Goal: Information Seeking & Learning: Learn about a topic

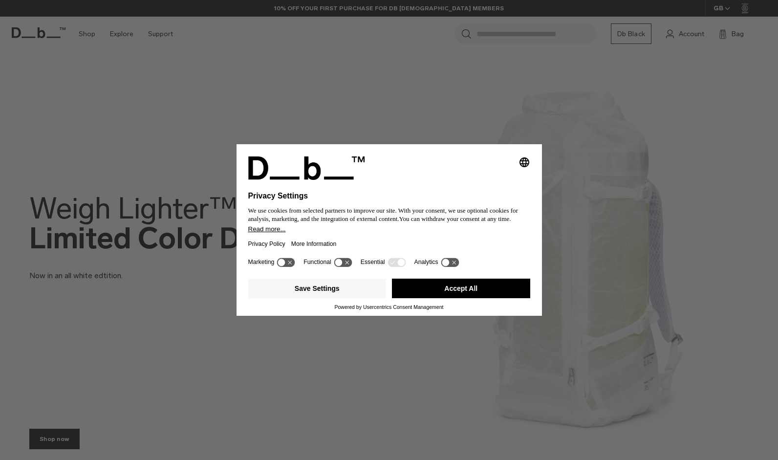
click at [426, 287] on button "Accept All" at bounding box center [461, 289] width 138 height 20
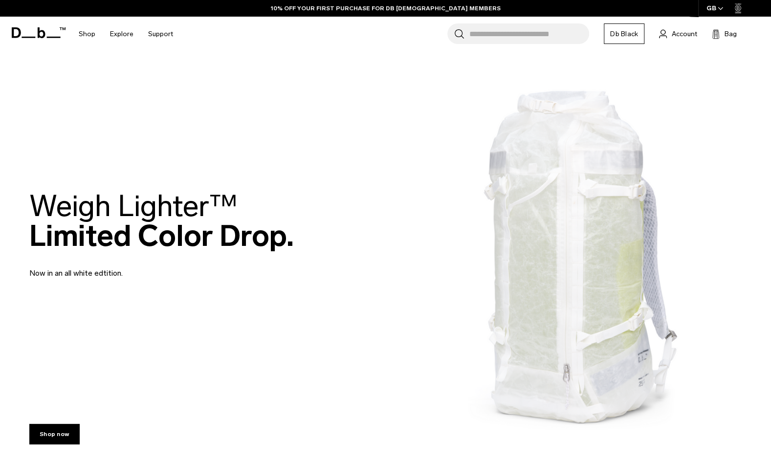
click at [231, 220] on h2 "Weigh Lighter™  Limited Color Drop." at bounding box center [161, 221] width 264 height 60
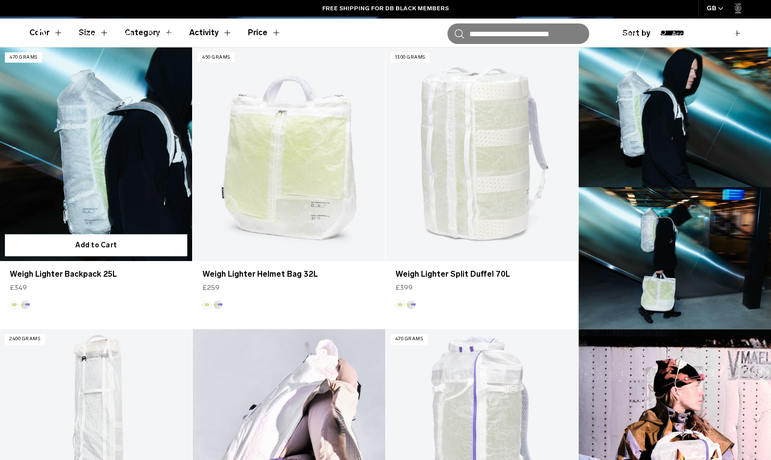
click at [109, 196] on link "Weigh Lighter Backpack 25L" at bounding box center [96, 154] width 192 height 214
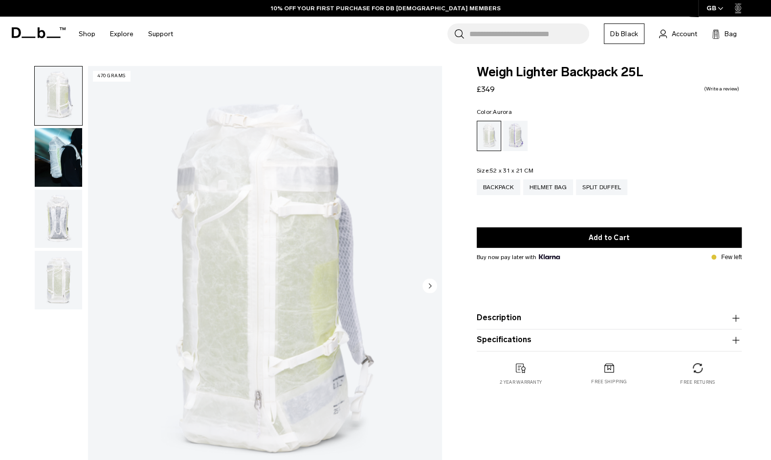
click at [506, 138] on div "Aurora" at bounding box center [515, 136] width 25 height 30
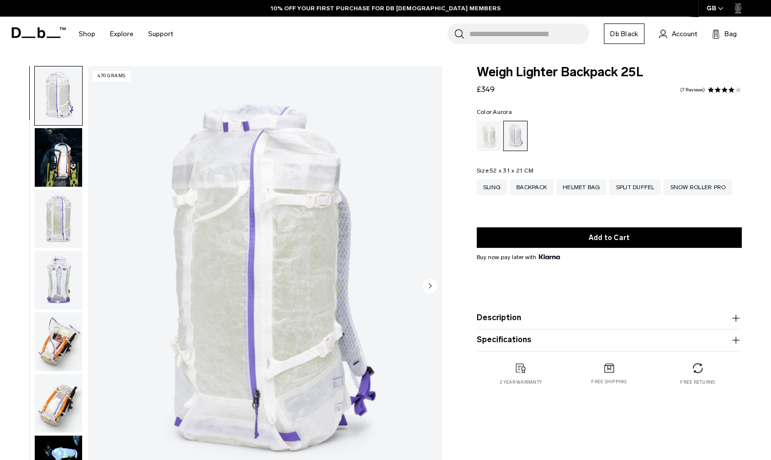
scroll to position [8, 0]
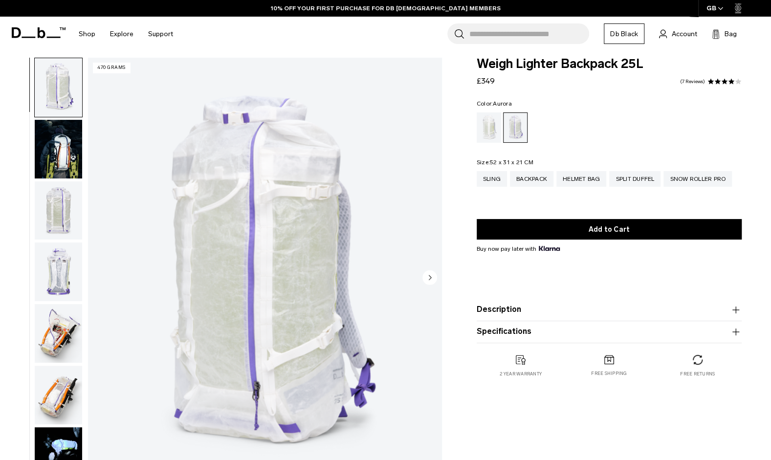
click at [433, 282] on circle "Next slide" at bounding box center [429, 277] width 15 height 15
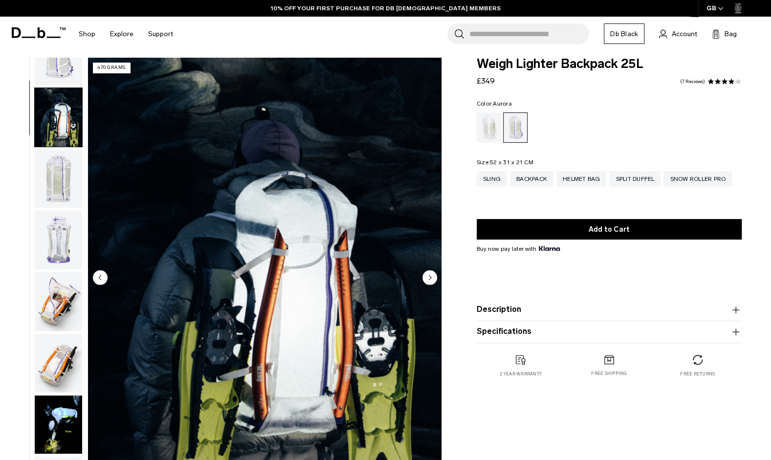
scroll to position [62, 0]
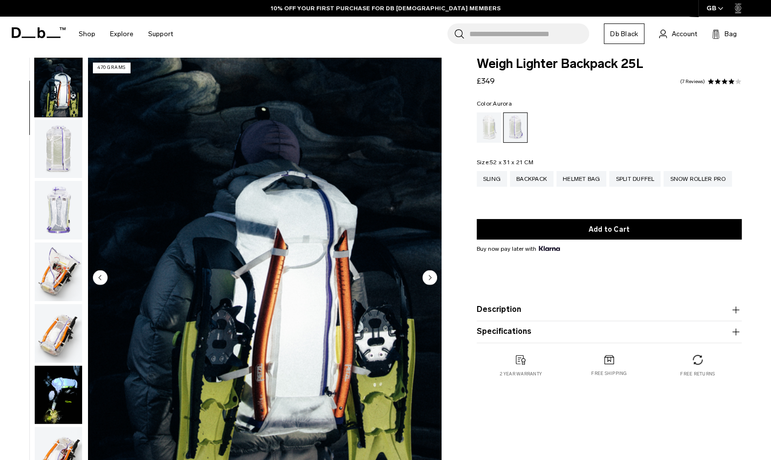
click at [433, 282] on circle "Next slide" at bounding box center [429, 277] width 15 height 15
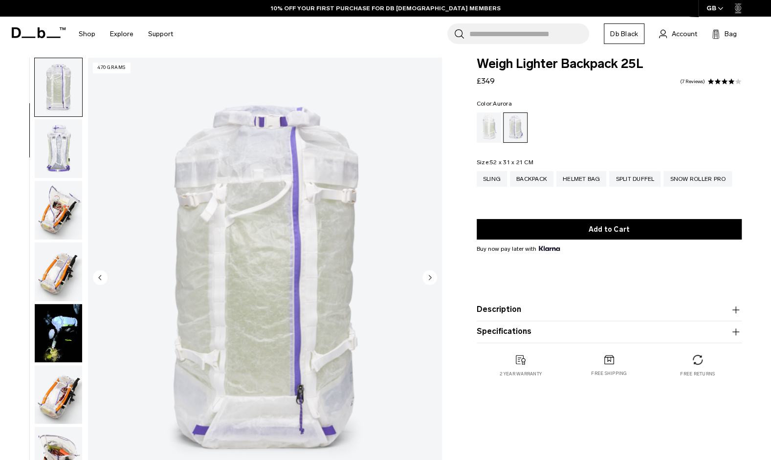
click at [433, 282] on circle "Next slide" at bounding box center [429, 277] width 15 height 15
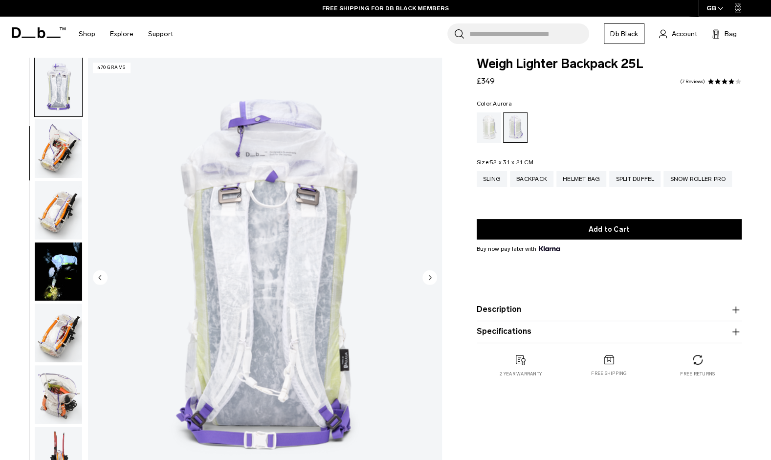
click at [433, 282] on circle "Next slide" at bounding box center [429, 277] width 15 height 15
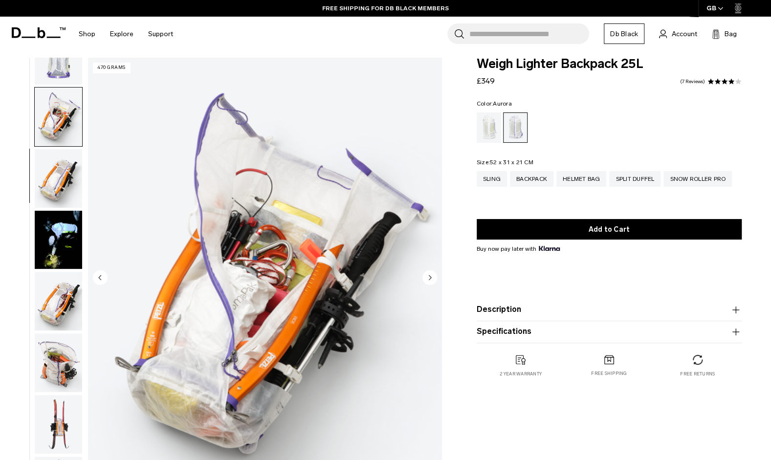
scroll to position [246, 0]
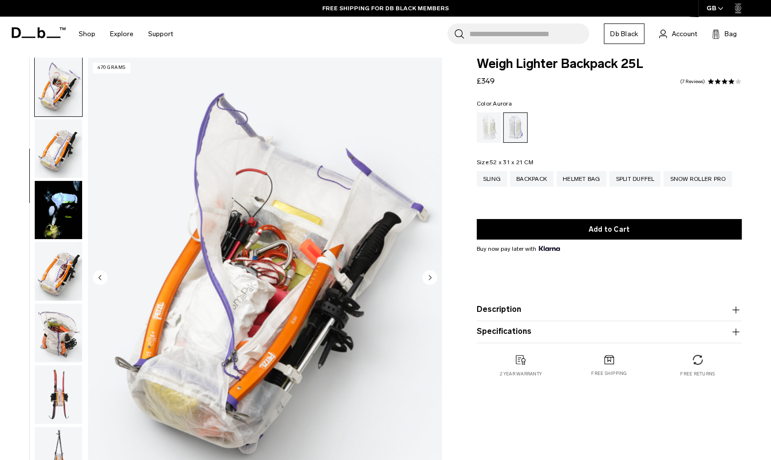
click at [433, 282] on circle "Next slide" at bounding box center [429, 277] width 15 height 15
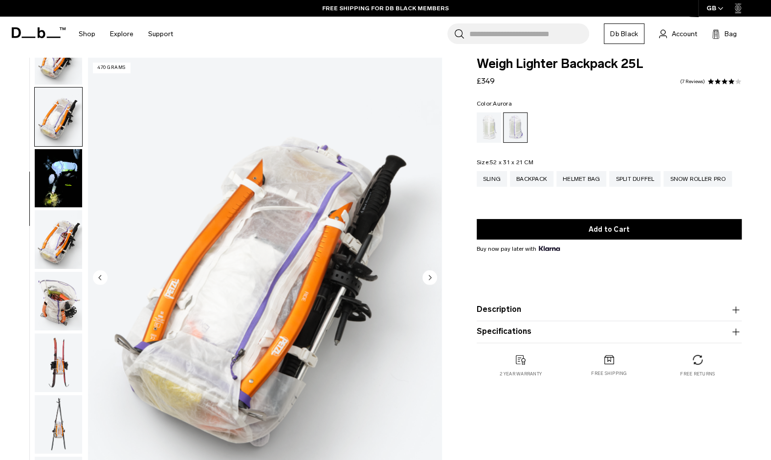
scroll to position [308, 0]
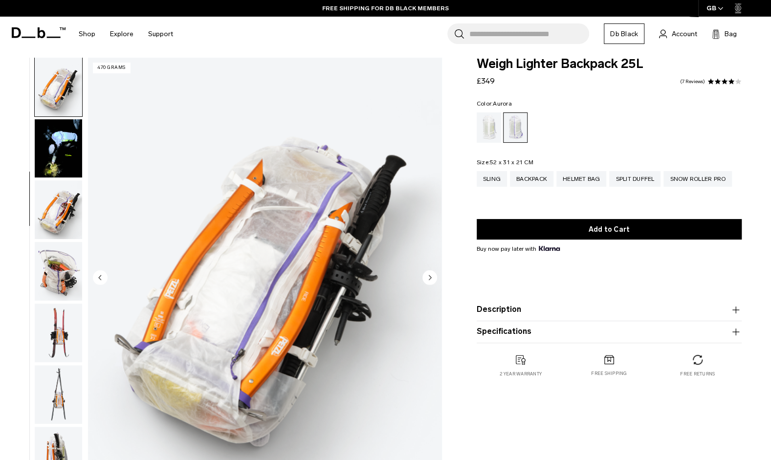
click at [433, 282] on circle "Next slide" at bounding box center [429, 277] width 15 height 15
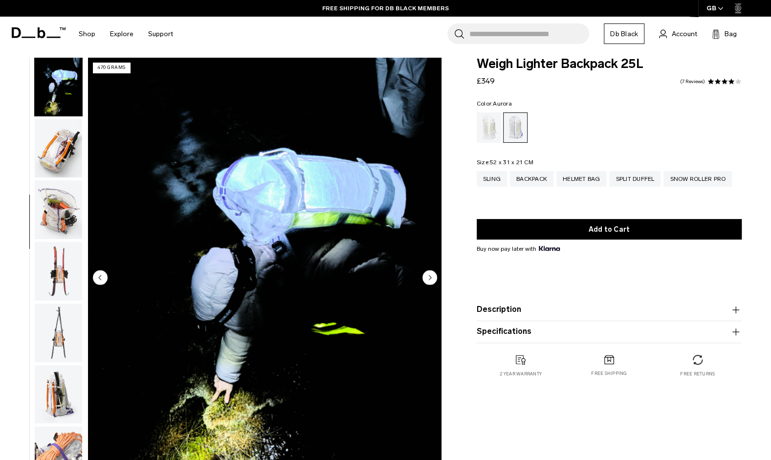
click at [433, 282] on circle "Next slide" at bounding box center [429, 277] width 15 height 15
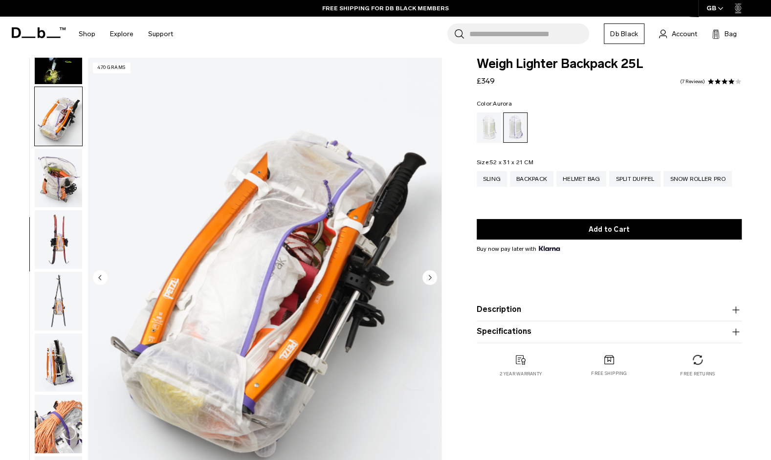
scroll to position [431, 0]
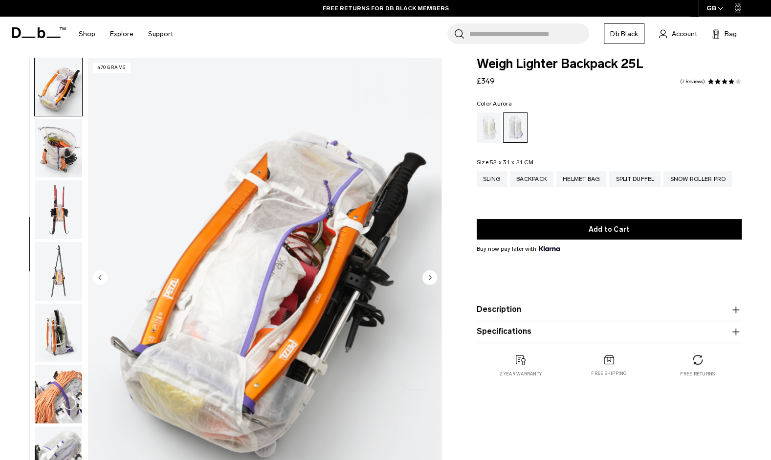
click at [433, 280] on circle "Next slide" at bounding box center [429, 277] width 15 height 15
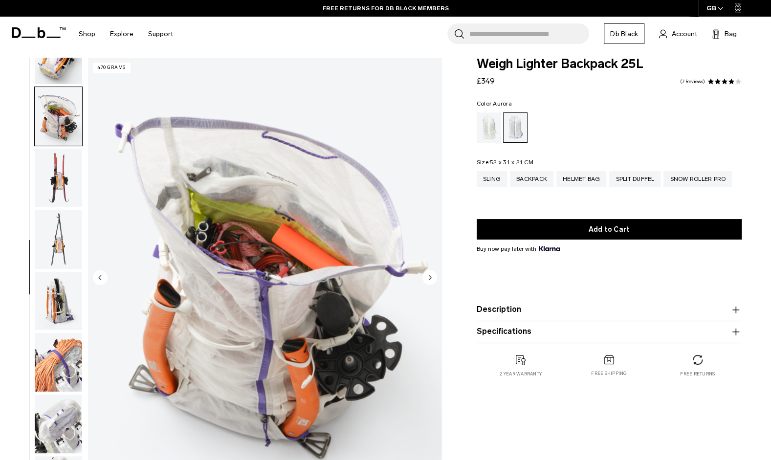
scroll to position [493, 0]
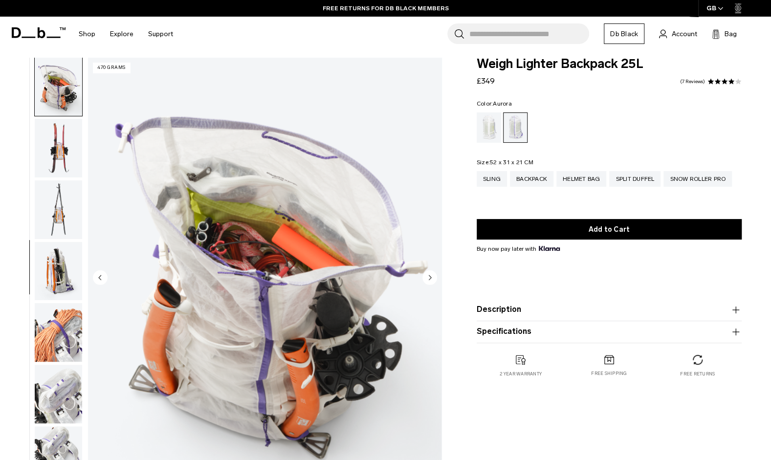
click at [433, 280] on circle "Next slide" at bounding box center [429, 277] width 15 height 15
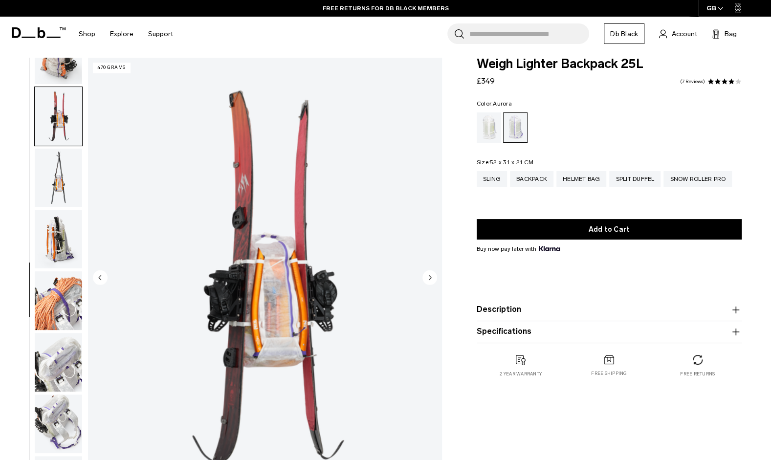
scroll to position [554, 0]
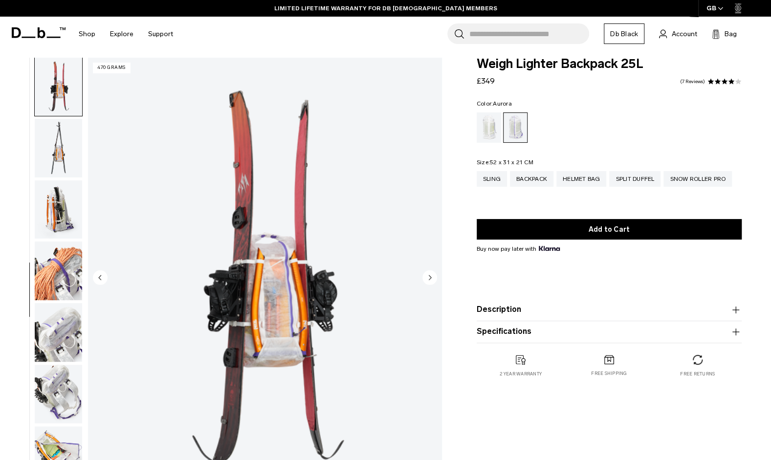
click at [433, 280] on circle "Next slide" at bounding box center [429, 277] width 15 height 15
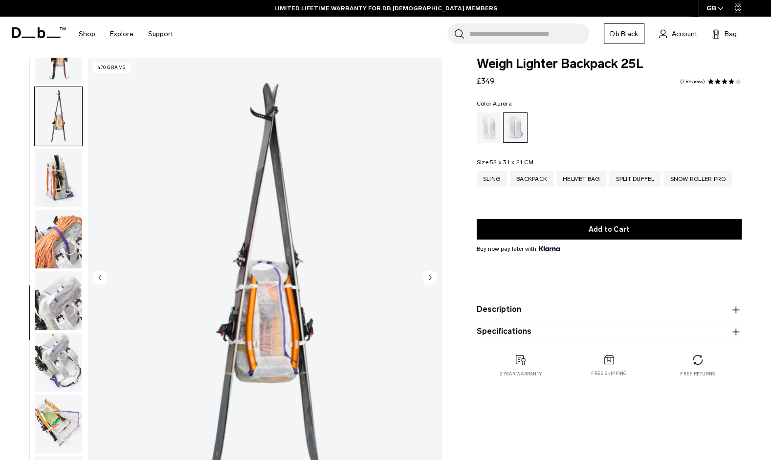
scroll to position [616, 0]
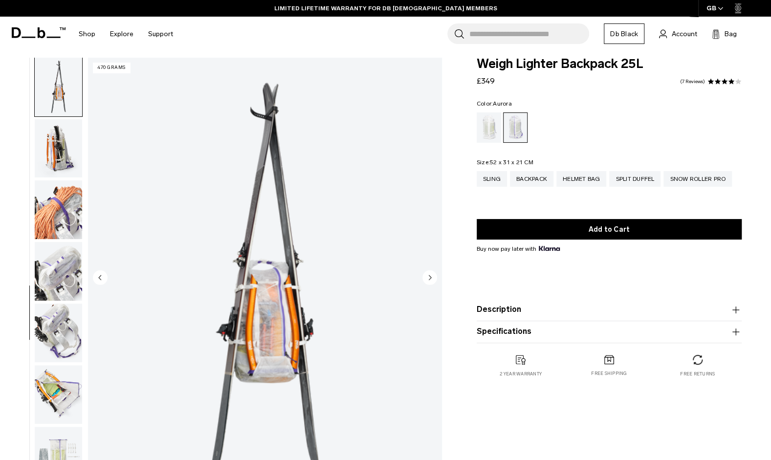
click at [433, 280] on circle "Next slide" at bounding box center [429, 277] width 15 height 15
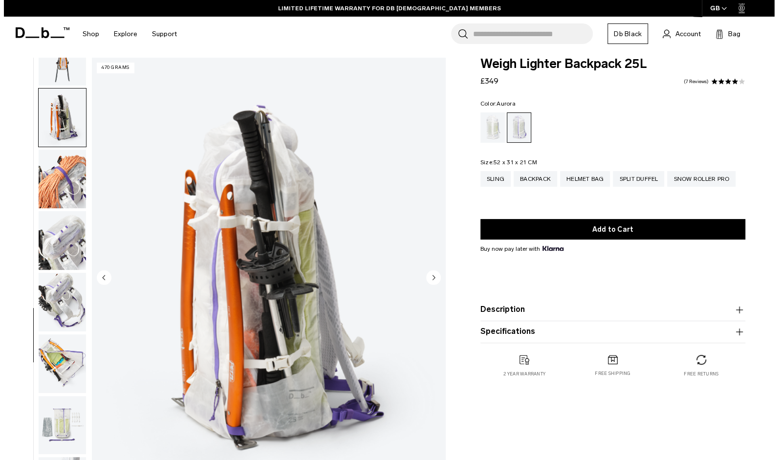
scroll to position [665, 0]
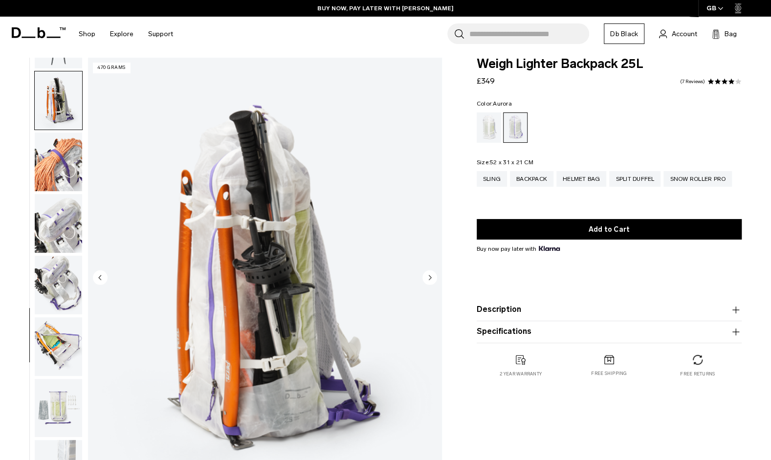
click at [433, 284] on icon "Next slide" at bounding box center [429, 277] width 15 height 15
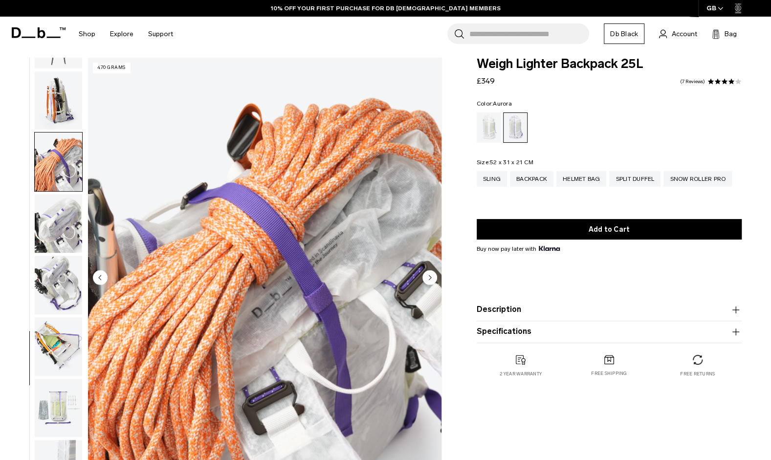
click at [430, 275] on circle "Next slide" at bounding box center [429, 277] width 15 height 15
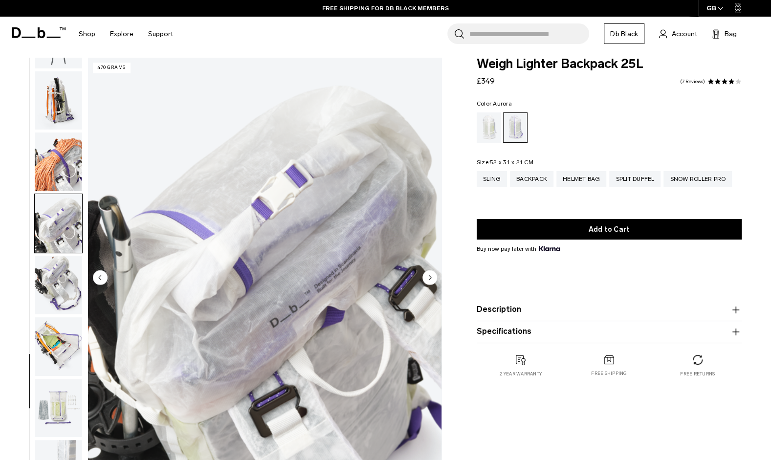
click at [430, 275] on circle "Next slide" at bounding box center [429, 277] width 15 height 15
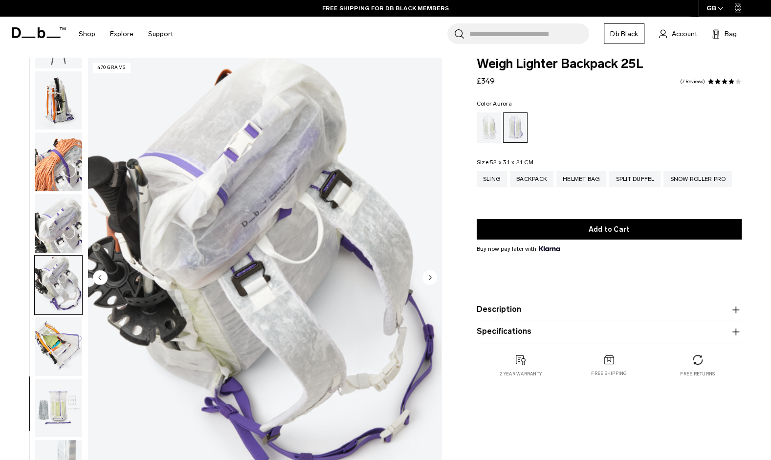
click at [430, 275] on circle "Next slide" at bounding box center [429, 277] width 15 height 15
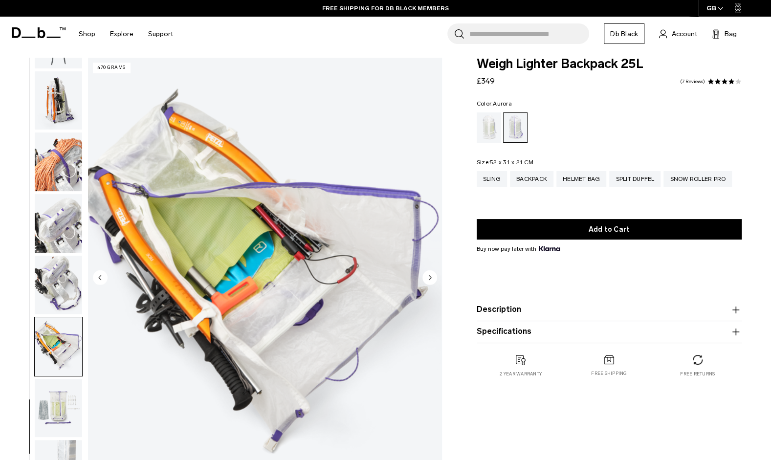
click at [430, 275] on circle "Next slide" at bounding box center [429, 277] width 15 height 15
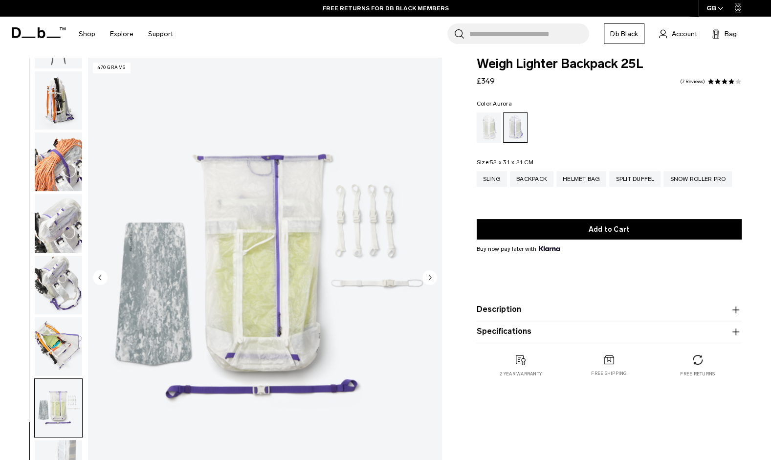
click at [430, 275] on circle "Next slide" at bounding box center [429, 277] width 15 height 15
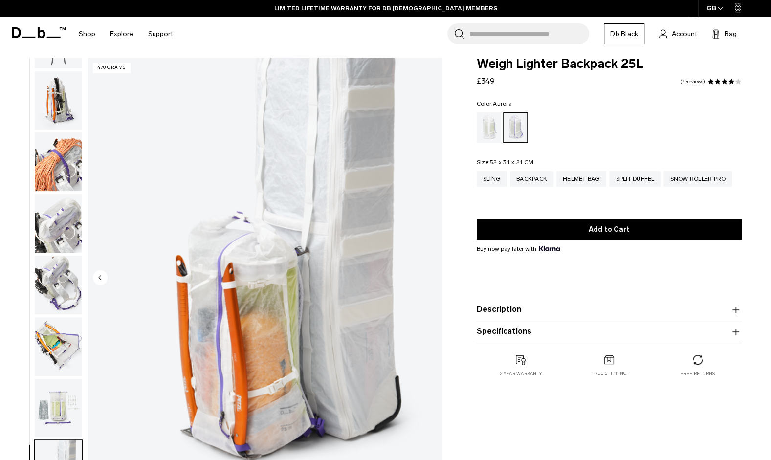
click at [430, 275] on img "18 / 18" at bounding box center [264, 278] width 353 height 441
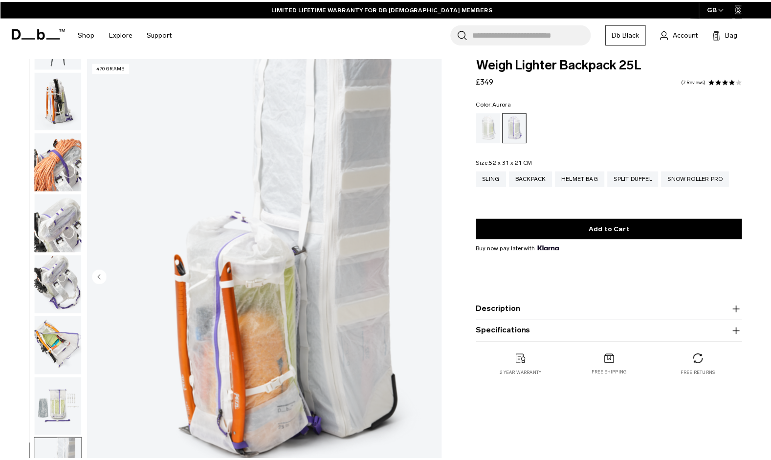
scroll to position [660, 0]
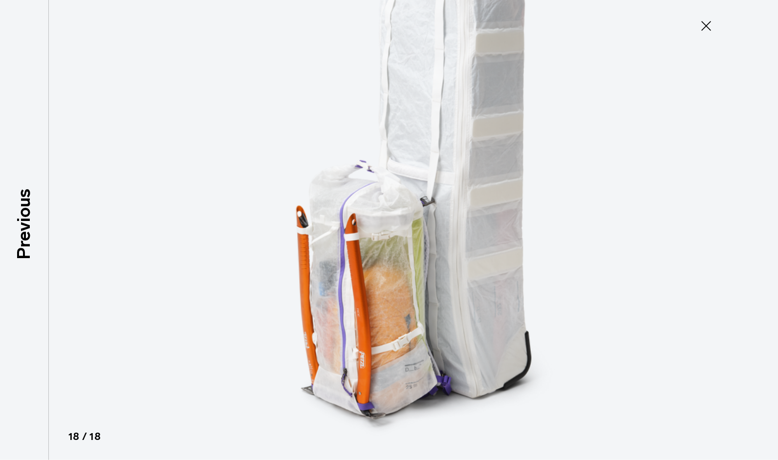
click at [704, 23] on icon at bounding box center [707, 26] width 16 height 16
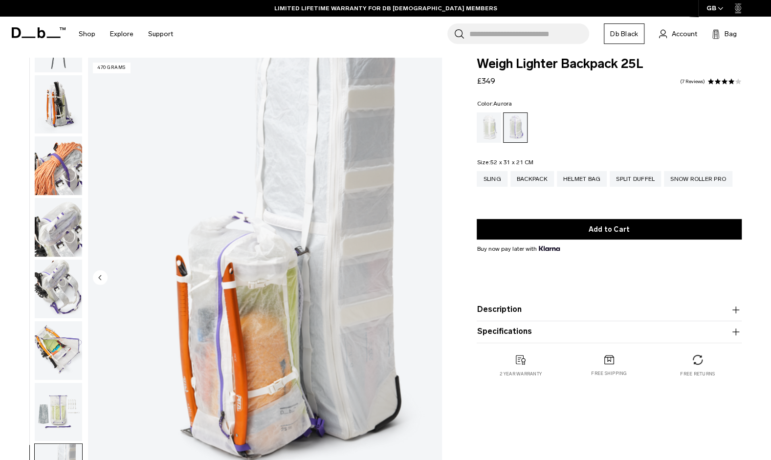
scroll to position [665, 0]
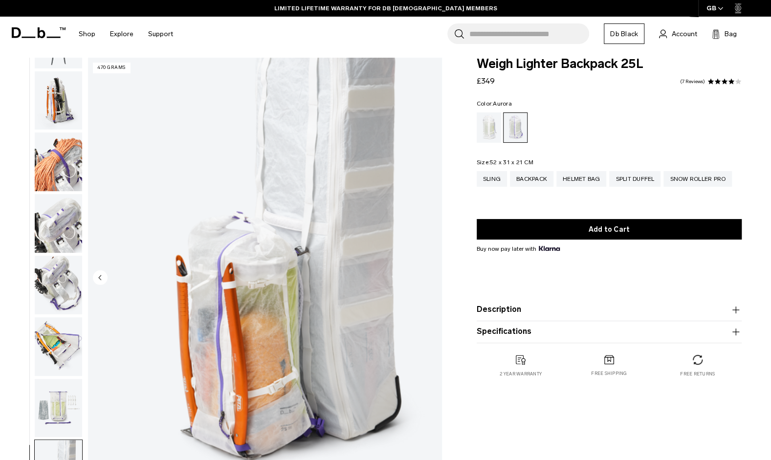
click at [55, 287] on img "button" at bounding box center [58, 285] width 47 height 59
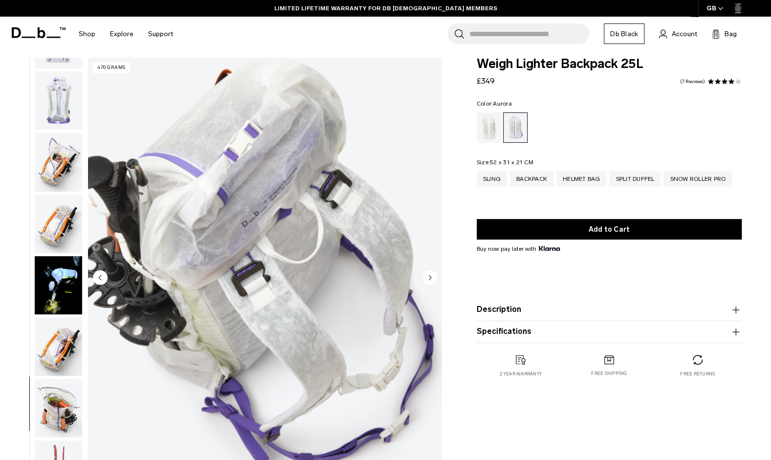
click at [61, 214] on img "button" at bounding box center [58, 224] width 47 height 59
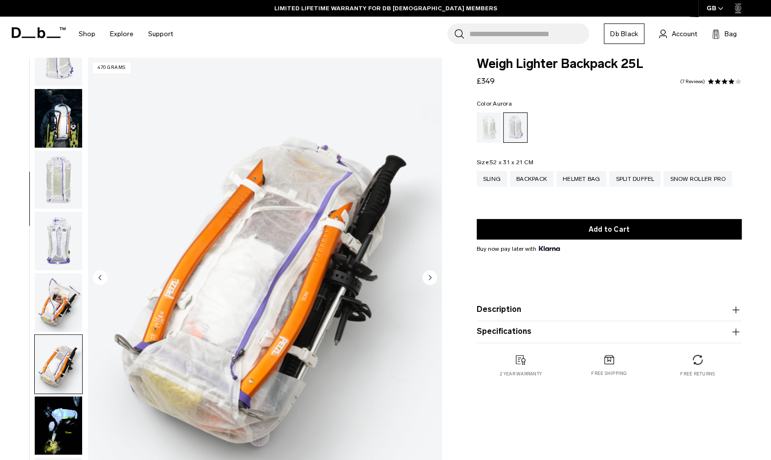
scroll to position [0, 0]
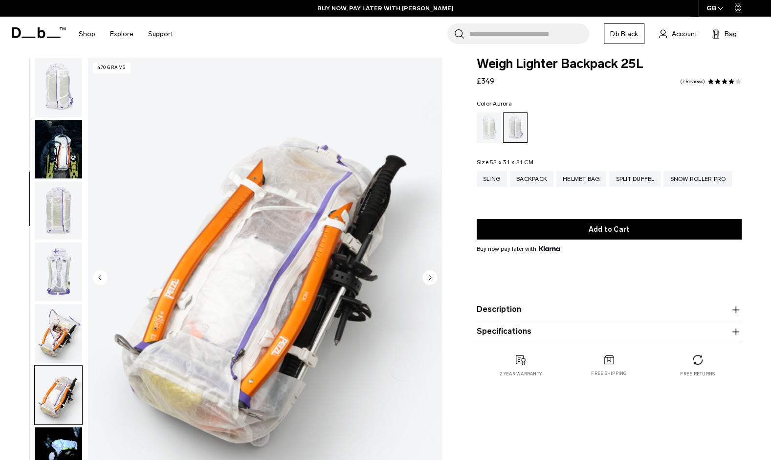
click at [63, 102] on img "button" at bounding box center [58, 87] width 47 height 59
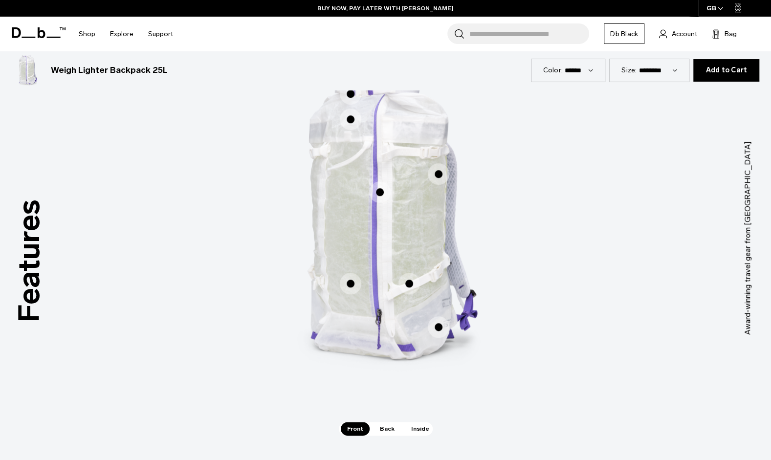
scroll to position [526, 0]
click at [384, 194] on span "1 / 3" at bounding box center [380, 193] width 22 height 22
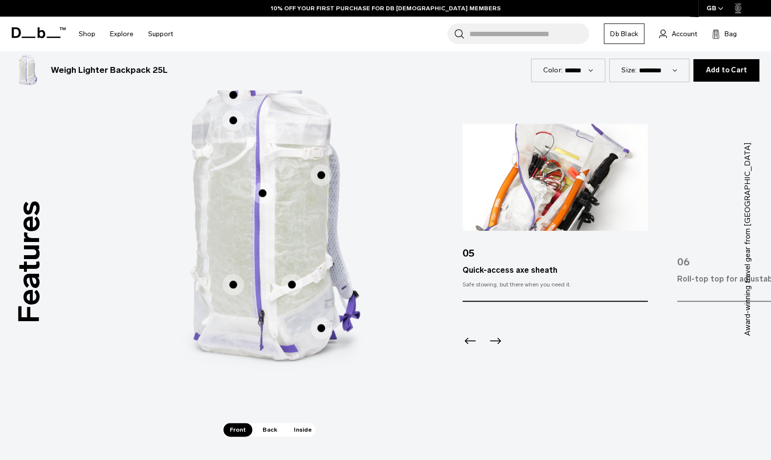
scroll to position [520, 0]
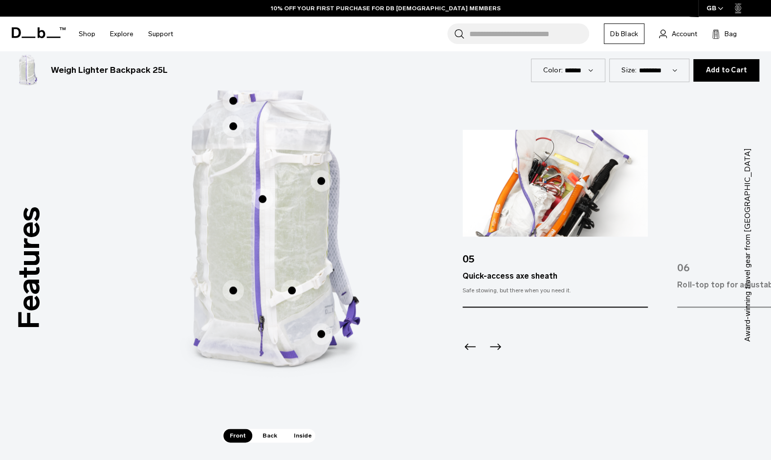
click at [488, 346] on icon "Next slide" at bounding box center [495, 347] width 16 height 16
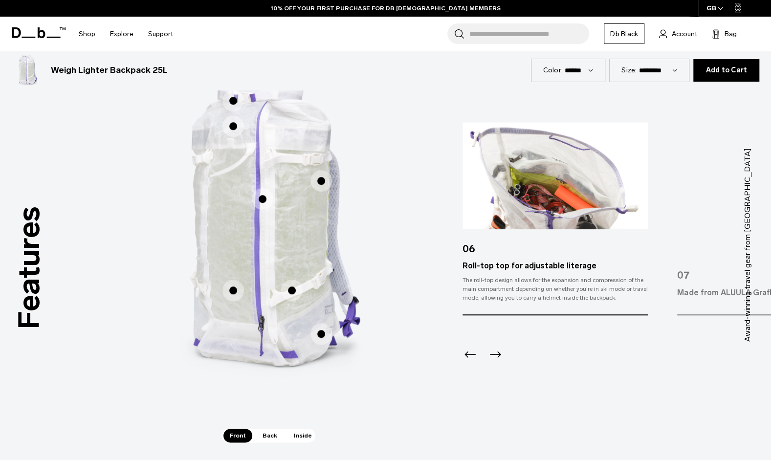
click at [489, 346] on div at bounding box center [554, 341] width 185 height 53
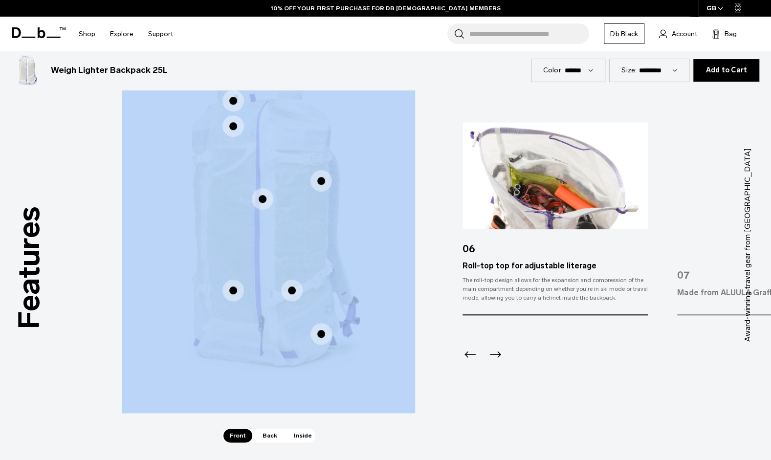
click at [489, 346] on div at bounding box center [554, 341] width 185 height 53
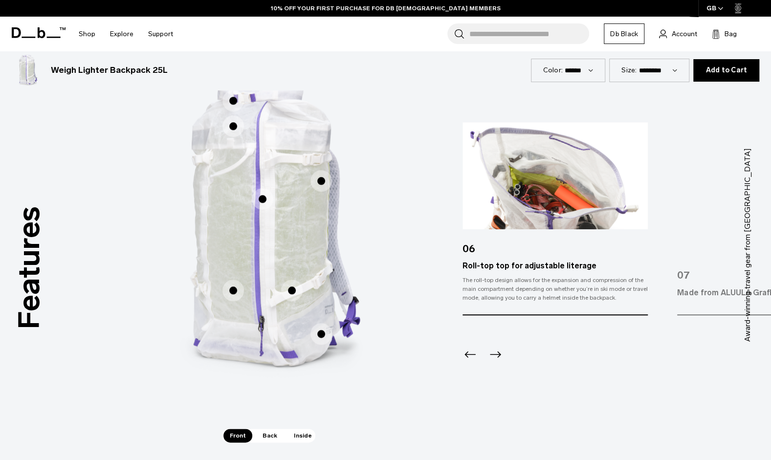
click at [488, 349] on icon "Next slide" at bounding box center [495, 354] width 16 height 16
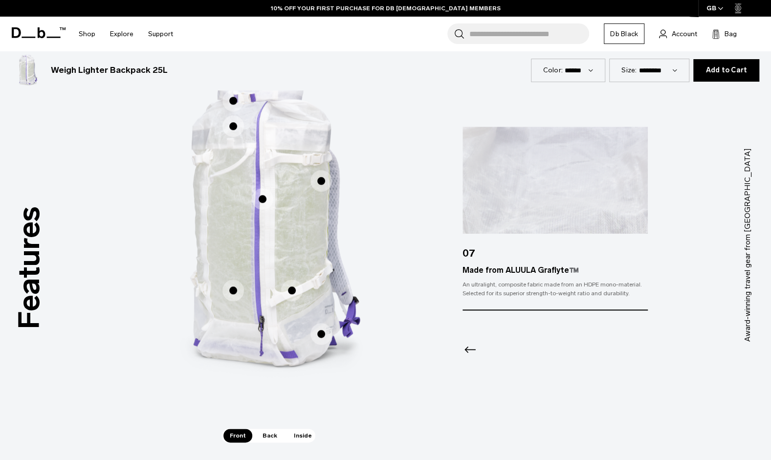
click at [488, 349] on div at bounding box center [554, 336] width 185 height 53
click at [471, 352] on icon "Previous slide" at bounding box center [470, 350] width 16 height 16
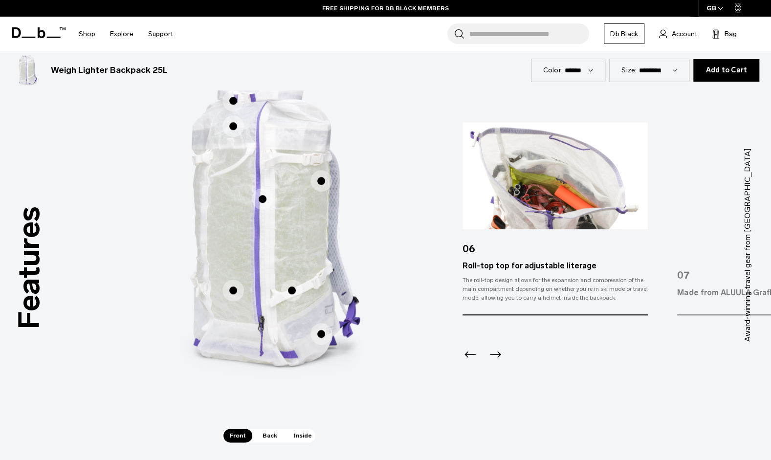
click at [471, 352] on icon "Previous slide" at bounding box center [470, 354] width 16 height 16
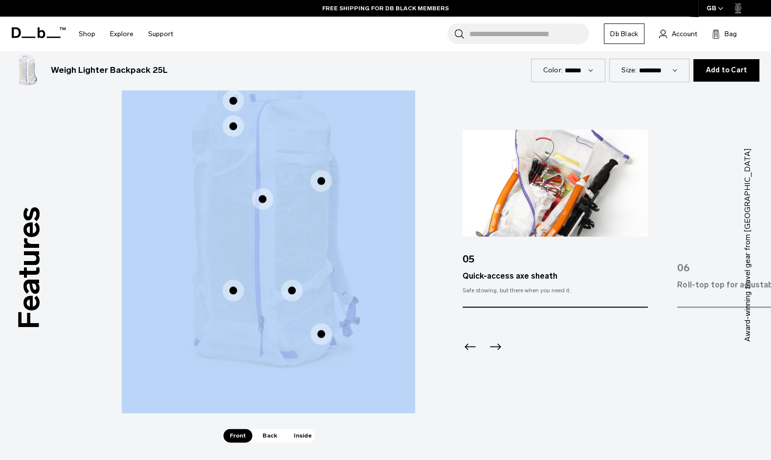
click at [471, 352] on icon "Previous slide" at bounding box center [470, 347] width 16 height 16
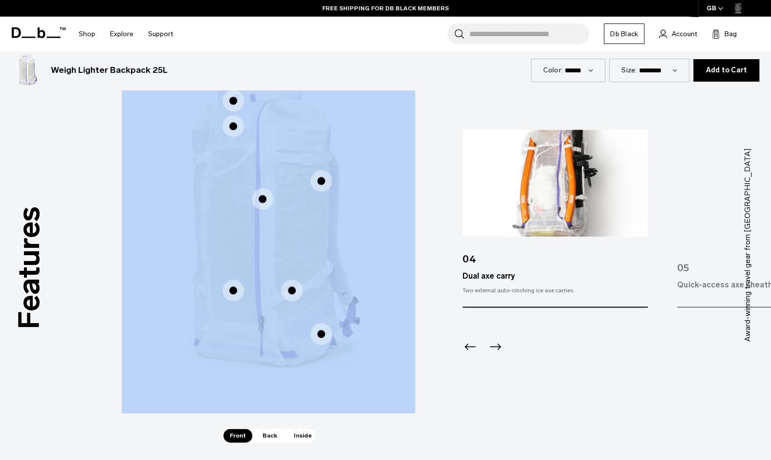
click at [471, 352] on icon "Previous slide" at bounding box center [470, 347] width 16 height 16
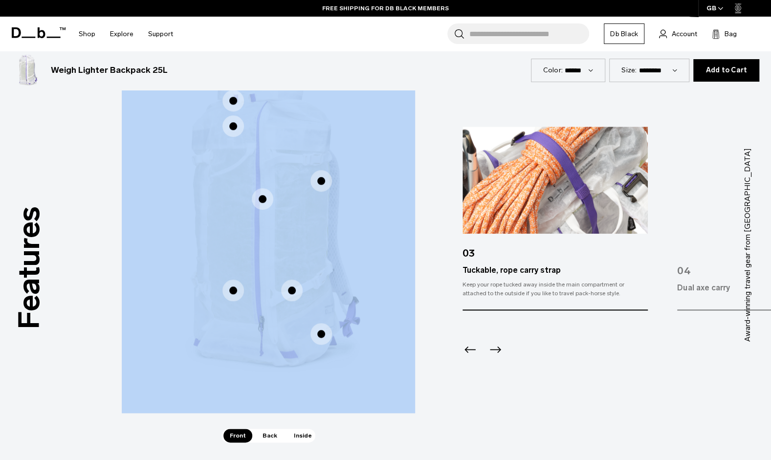
click at [479, 399] on img "2 / 3" at bounding box center [569, 230] width 293 height 365
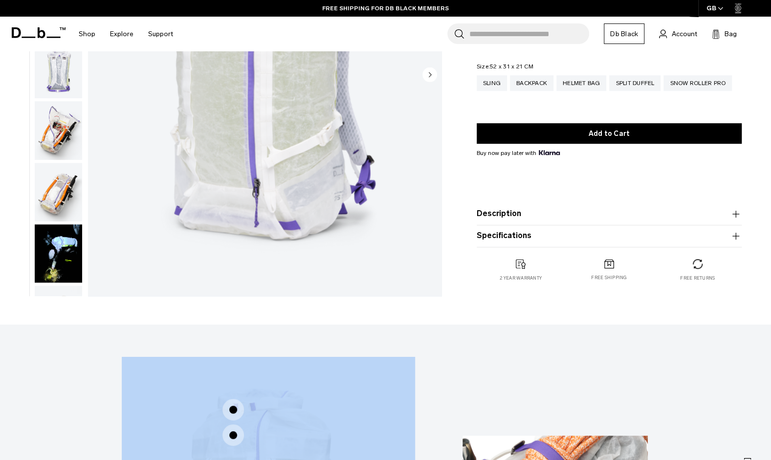
scroll to position [0, 0]
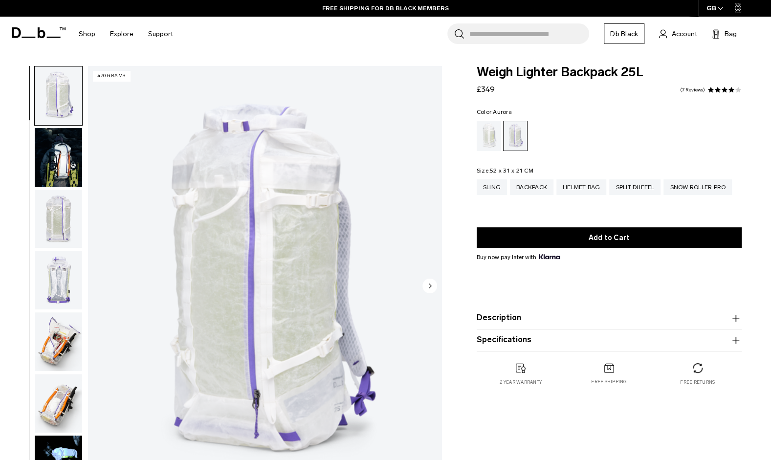
click at [567, 155] on div "Color: Aurora Out of stock Size: 52 x 31 x 21 CM Out of stock Sling Backpack He…" at bounding box center [609, 159] width 265 height 100
click at [577, 186] on div "Helmet Bag" at bounding box center [581, 187] width 50 height 16
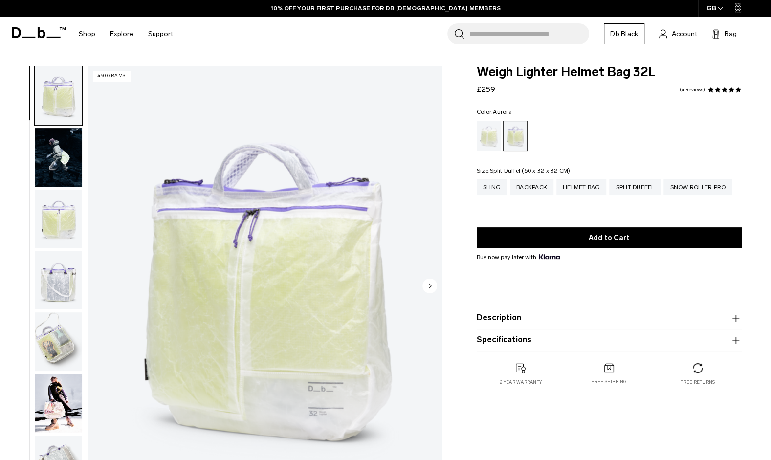
click at [626, 184] on div "Split Duffel" at bounding box center [634, 187] width 51 height 16
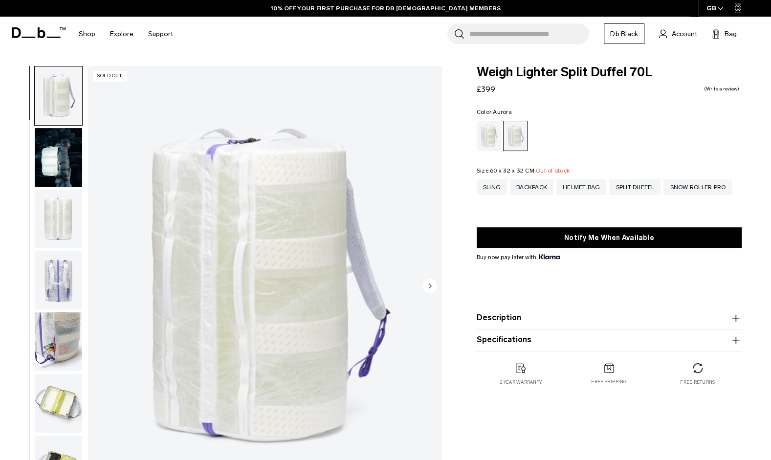
click at [50, 346] on img "button" at bounding box center [58, 341] width 47 height 59
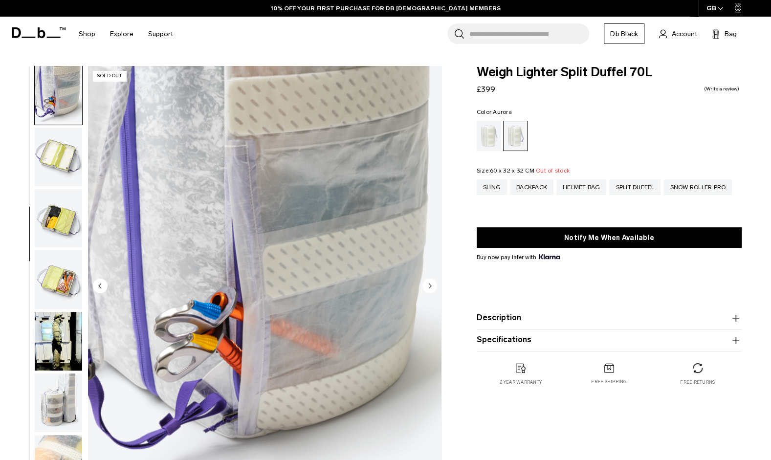
click at [61, 383] on img "button" at bounding box center [58, 403] width 47 height 59
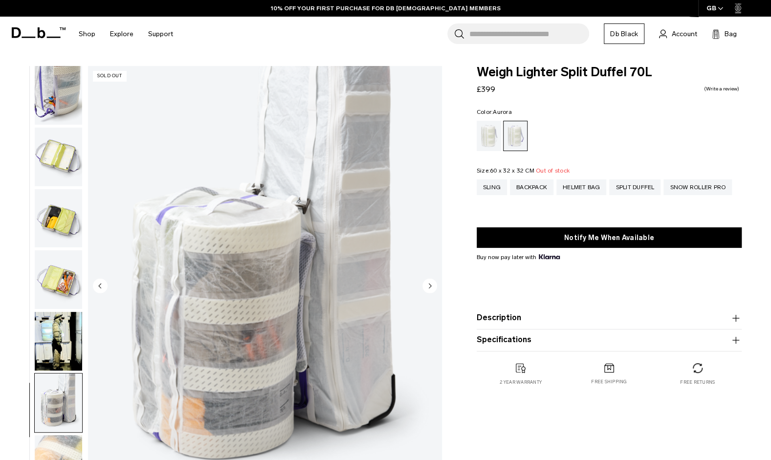
scroll to position [295, 0]
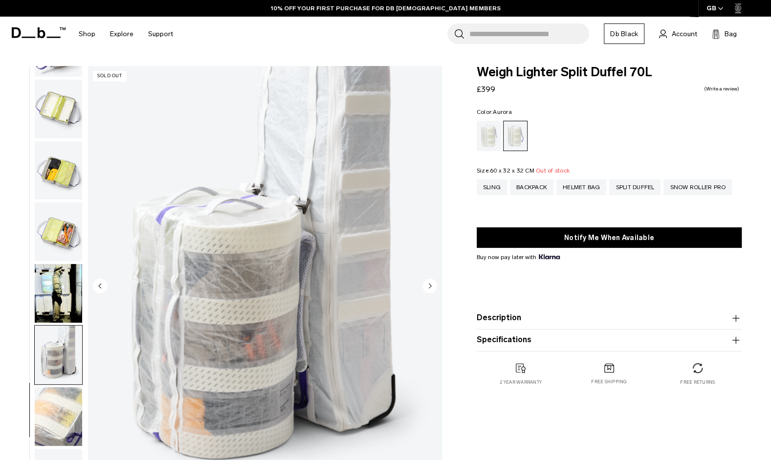
click at [66, 240] on img "button" at bounding box center [58, 231] width 47 height 59
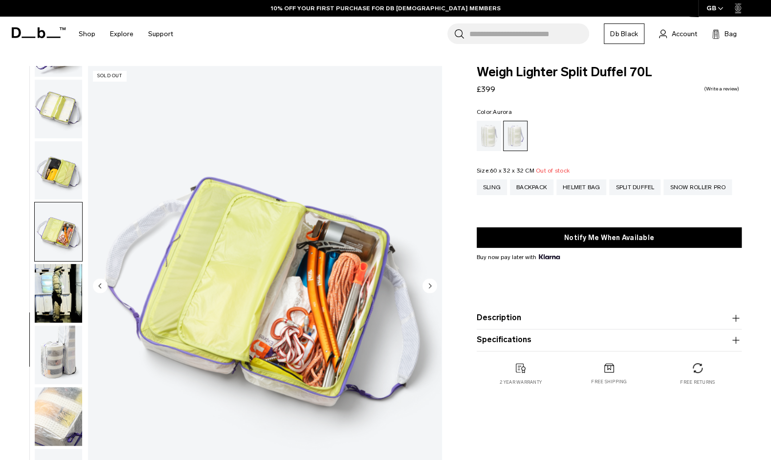
click at [76, 286] on img "button" at bounding box center [58, 293] width 47 height 59
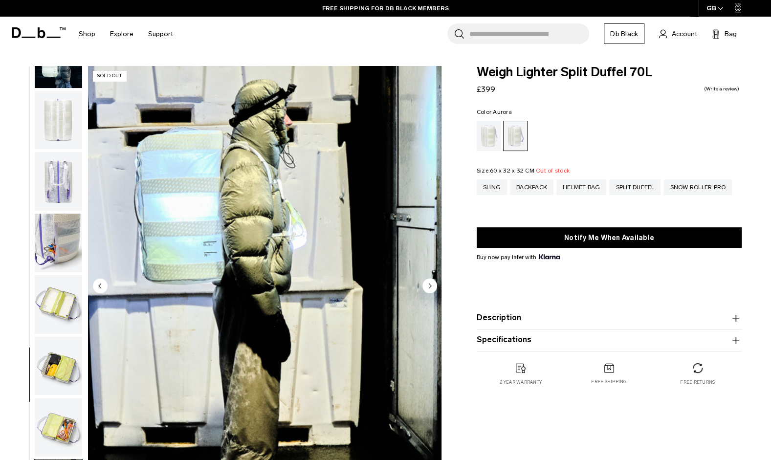
scroll to position [0, 0]
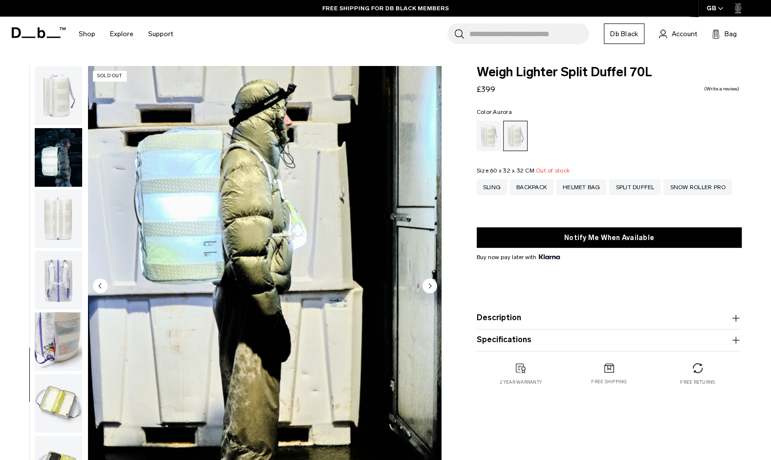
click at [70, 144] on img "button" at bounding box center [58, 157] width 47 height 59
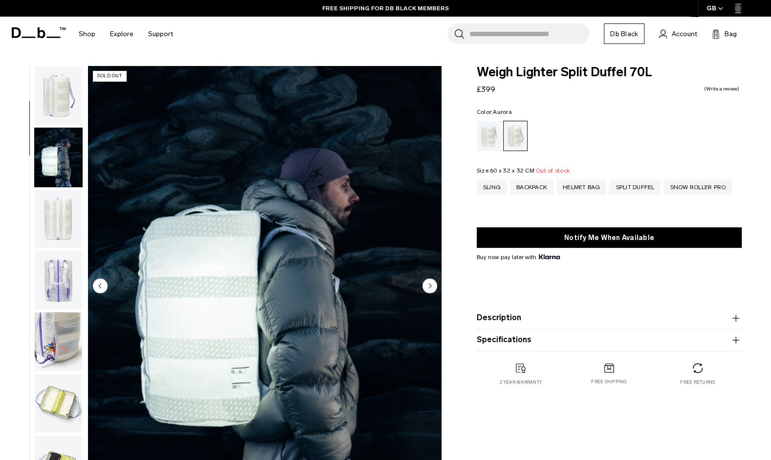
scroll to position [62, 0]
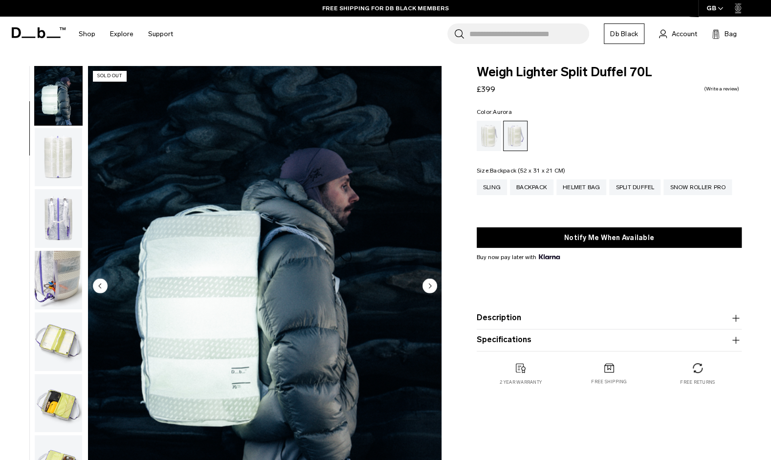
click at [551, 185] on div "Backpack" at bounding box center [532, 187] width 44 height 16
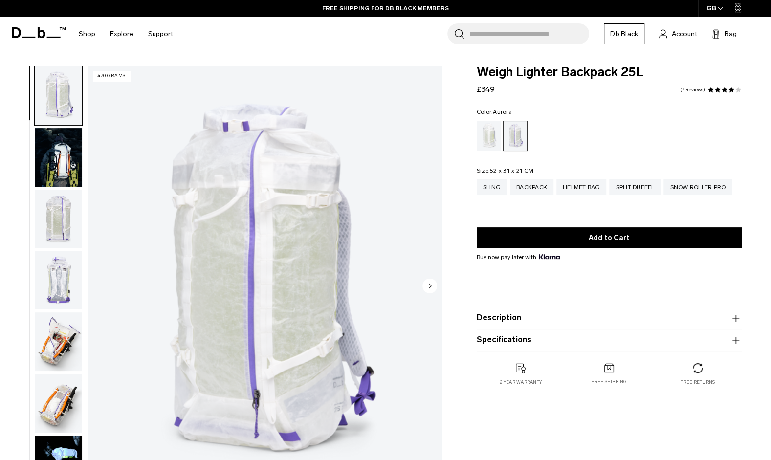
click at [432, 279] on circle "Next slide" at bounding box center [429, 285] width 15 height 15
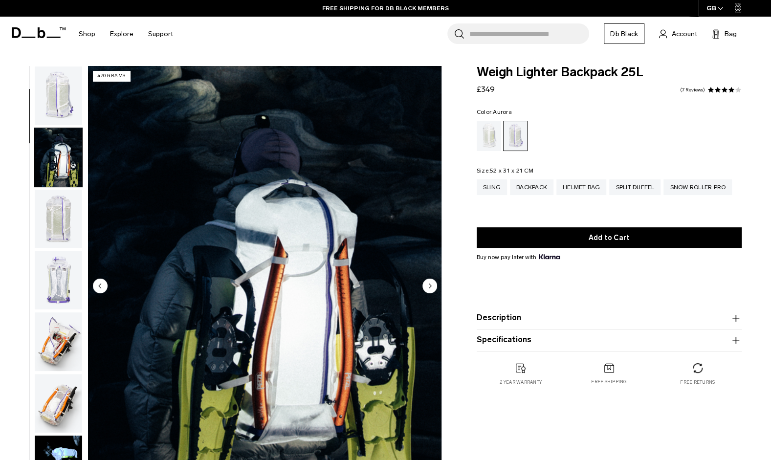
scroll to position [62, 0]
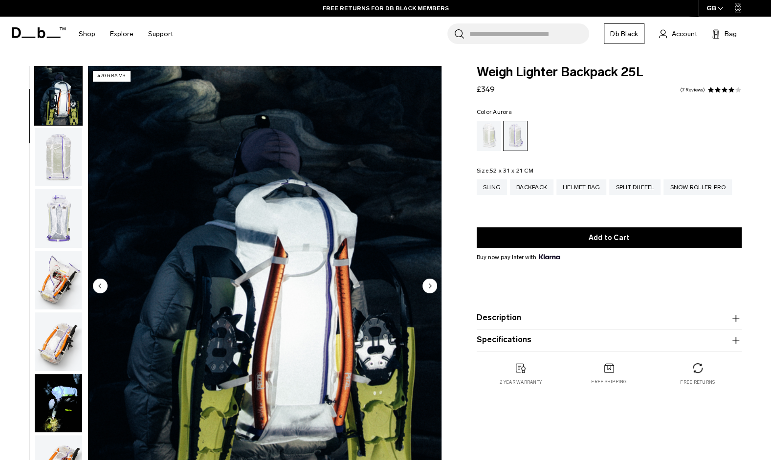
click at [110, 287] on img "2 / 18" at bounding box center [264, 286] width 353 height 441
click at [109, 280] on img "2 / 18" at bounding box center [264, 286] width 353 height 441
click at [98, 290] on circle "Previous slide" at bounding box center [100, 285] width 15 height 15
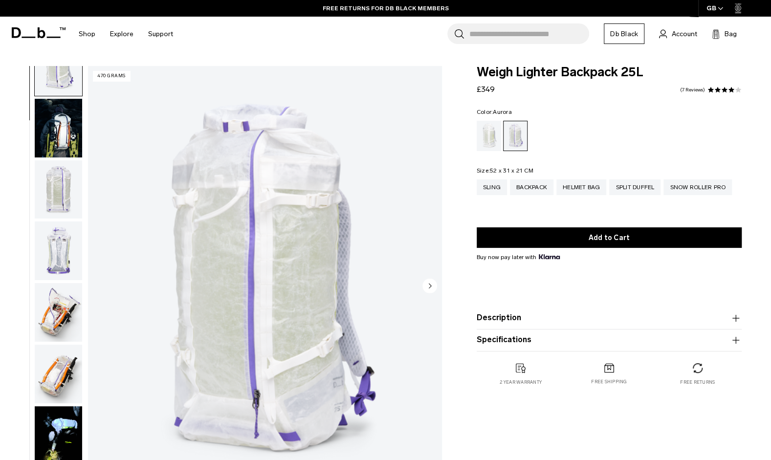
scroll to position [0, 0]
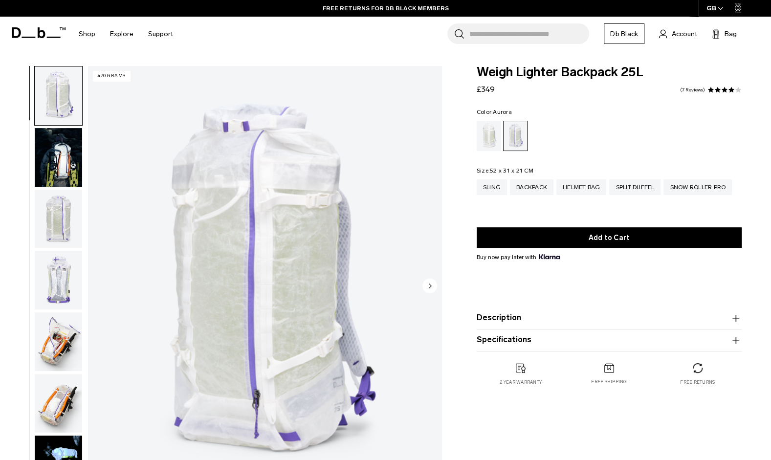
click at [98, 290] on img "1 / 18" at bounding box center [264, 286] width 353 height 441
click at [426, 283] on circle "Next slide" at bounding box center [429, 285] width 15 height 15
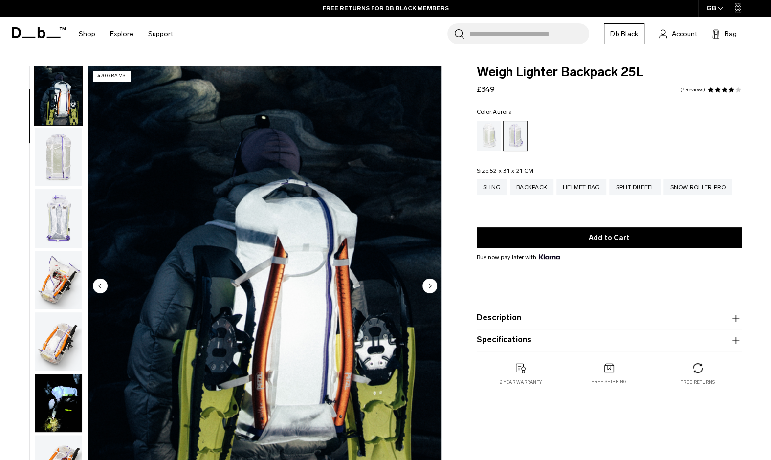
click at [428, 285] on circle "Next slide" at bounding box center [429, 285] width 15 height 15
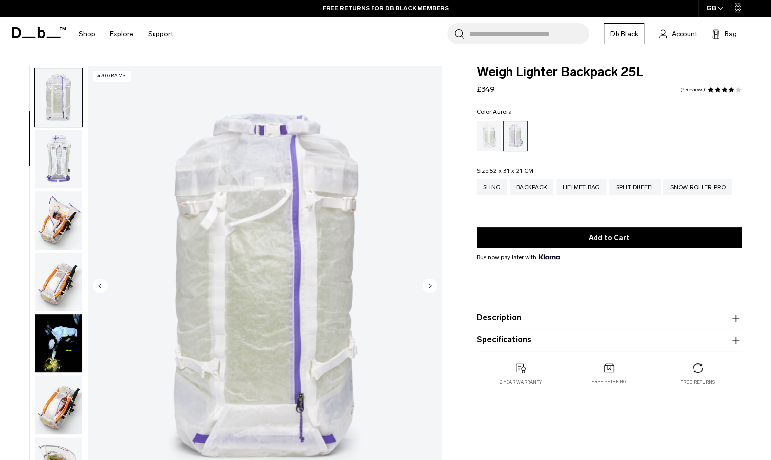
scroll to position [123, 0]
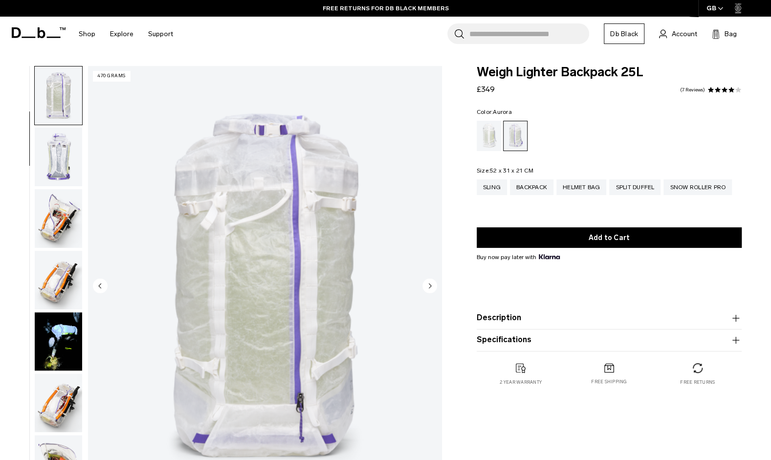
click at [428, 285] on circle "Next slide" at bounding box center [429, 285] width 15 height 15
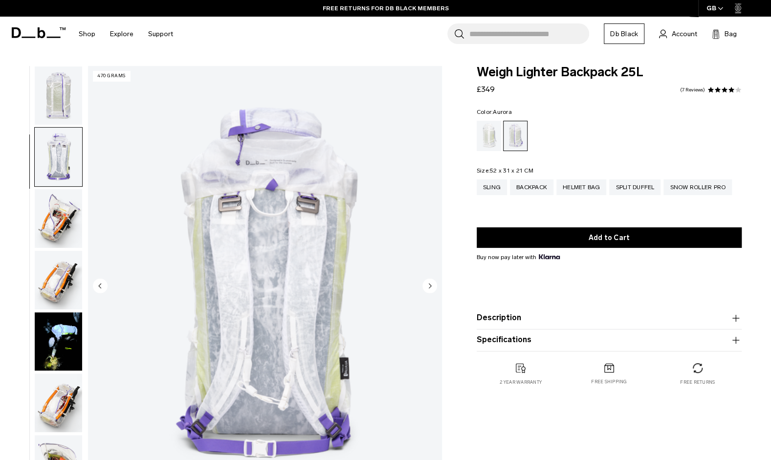
scroll to position [185, 0]
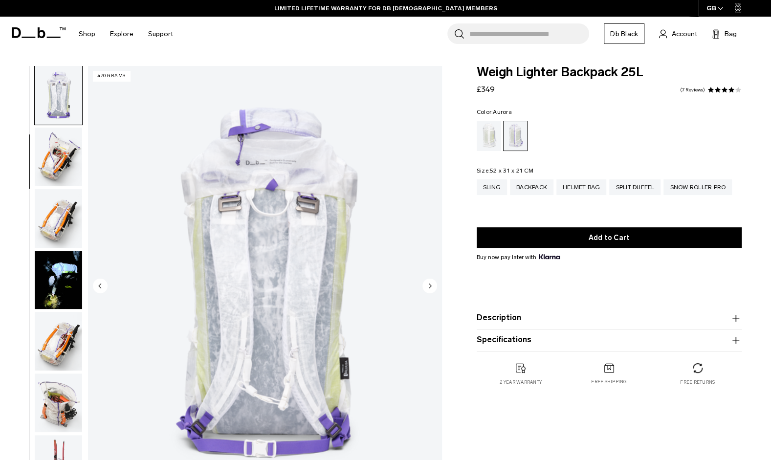
click at [433, 288] on circle "Next slide" at bounding box center [429, 285] width 15 height 15
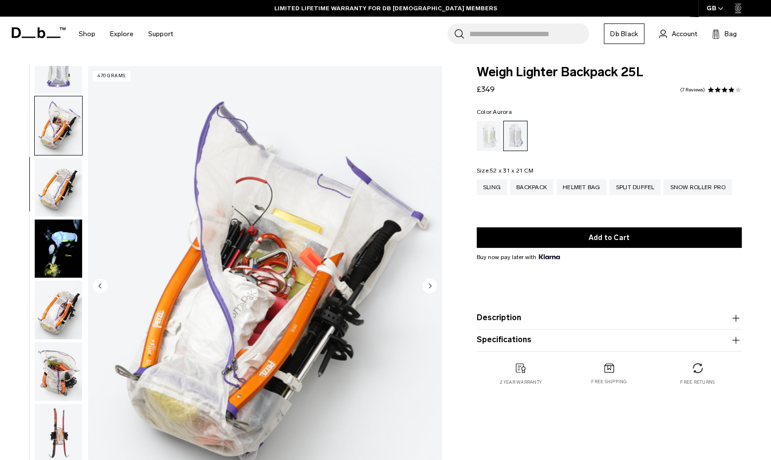
scroll to position [246, 0]
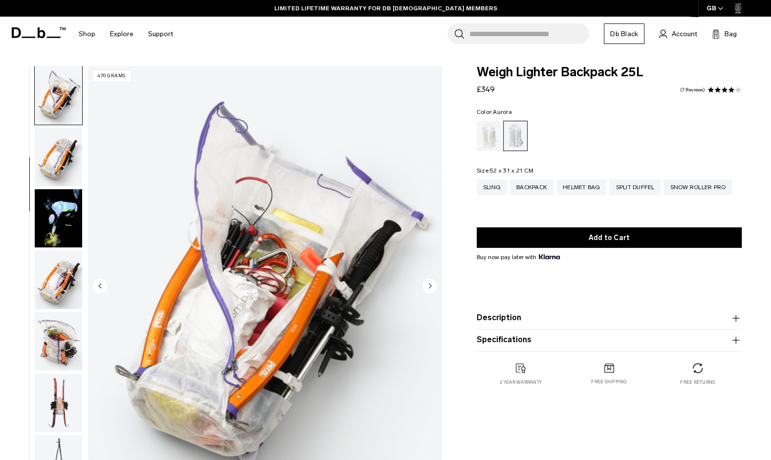
click at [433, 288] on circle "Next slide" at bounding box center [429, 285] width 15 height 15
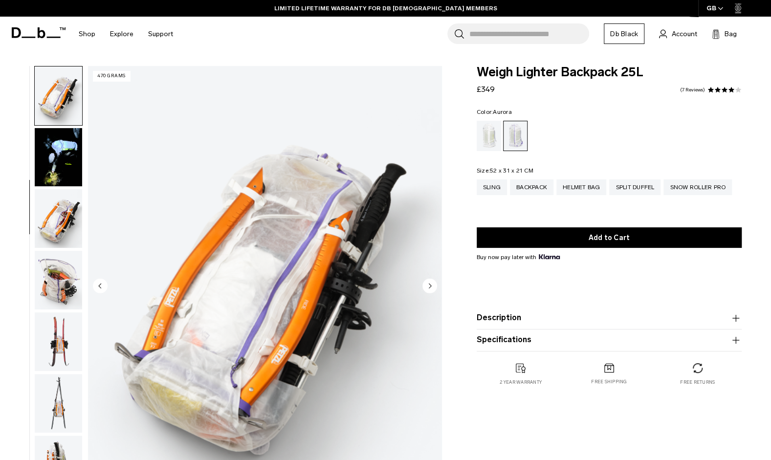
scroll to position [308, 0]
click at [433, 288] on circle "Next slide" at bounding box center [429, 285] width 15 height 15
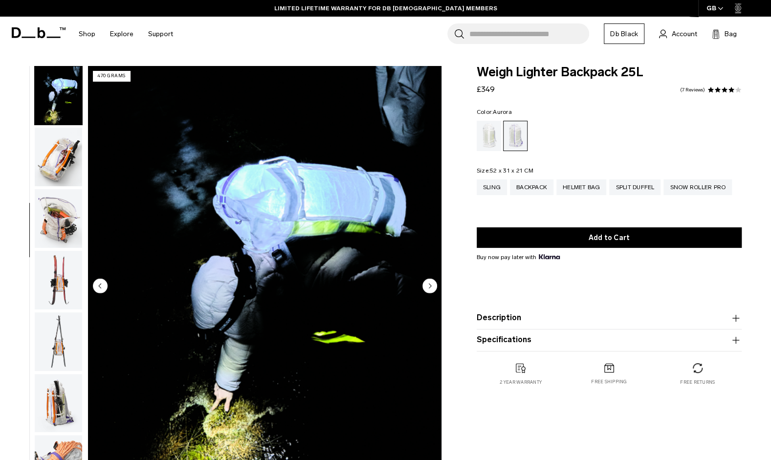
scroll to position [370, 0]
click at [433, 288] on circle "Next slide" at bounding box center [429, 285] width 15 height 15
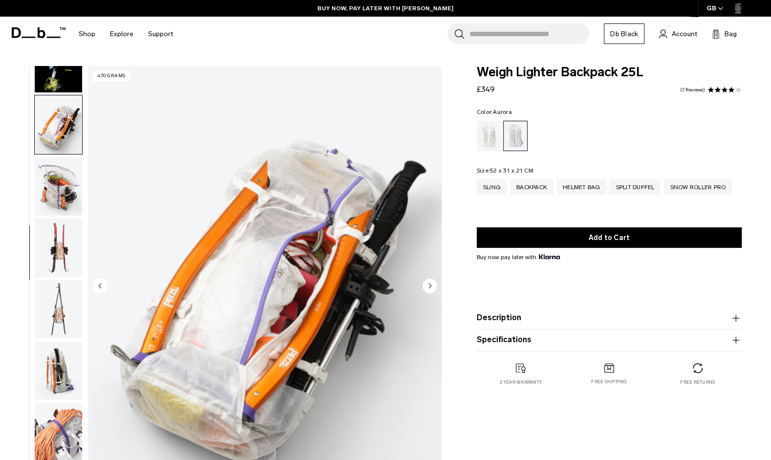
scroll to position [431, 0]
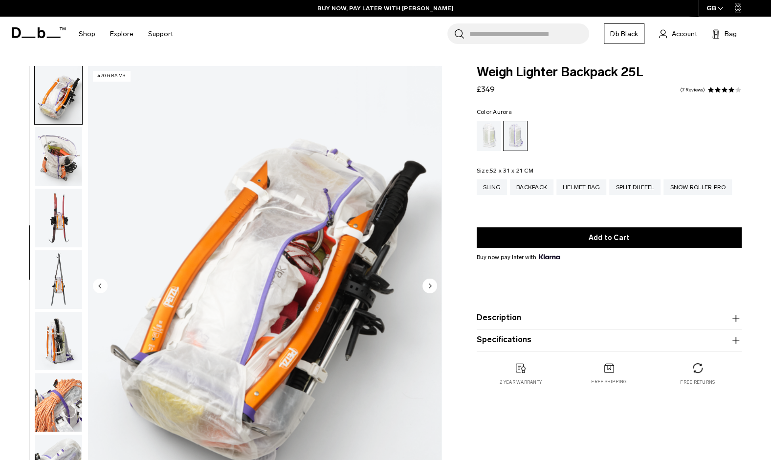
click at [433, 288] on circle "Next slide" at bounding box center [429, 285] width 15 height 15
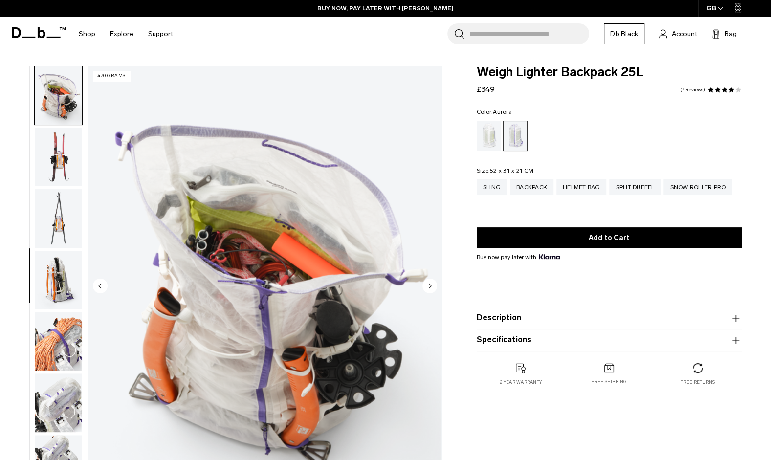
scroll to position [493, 0]
click at [433, 288] on circle "Next slide" at bounding box center [429, 285] width 15 height 15
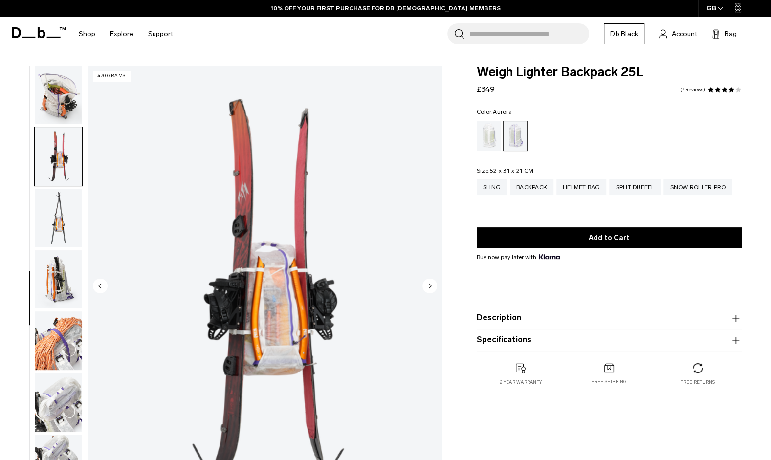
scroll to position [554, 0]
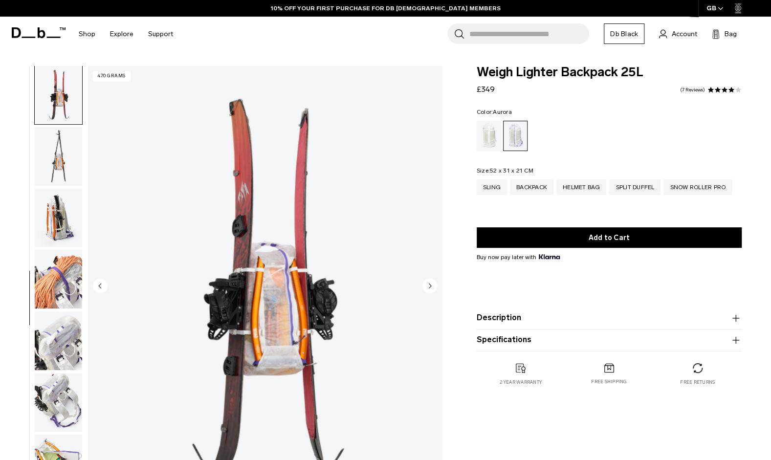
click at [433, 288] on circle "Next slide" at bounding box center [429, 285] width 15 height 15
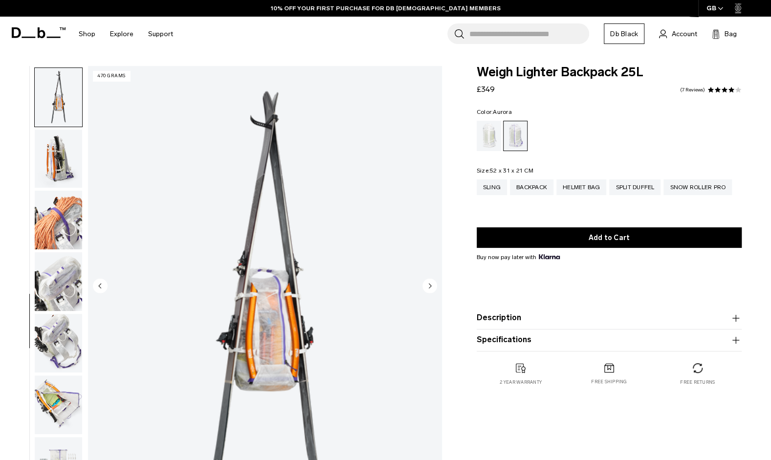
scroll to position [616, 0]
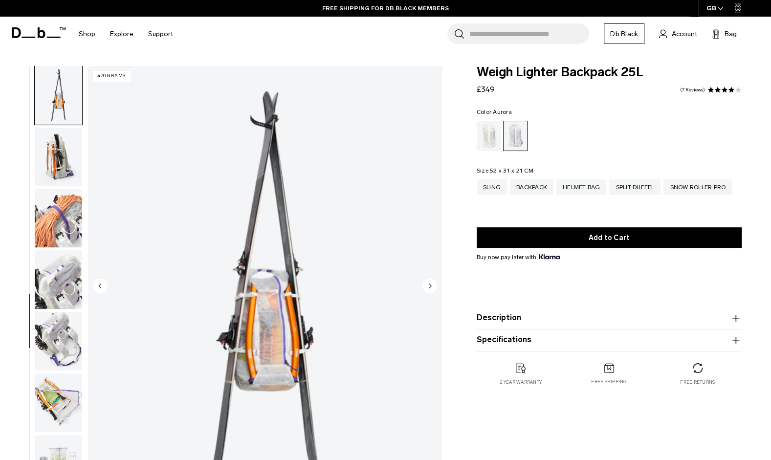
click at [58, 285] on img "button" at bounding box center [58, 279] width 47 height 59
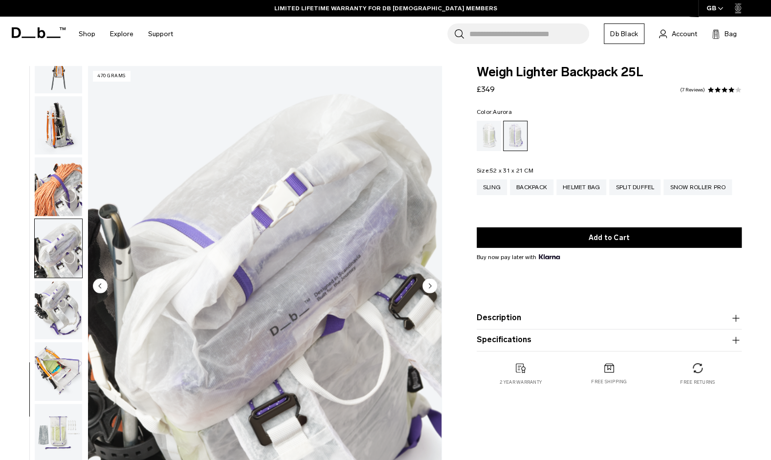
scroll to position [665, 0]
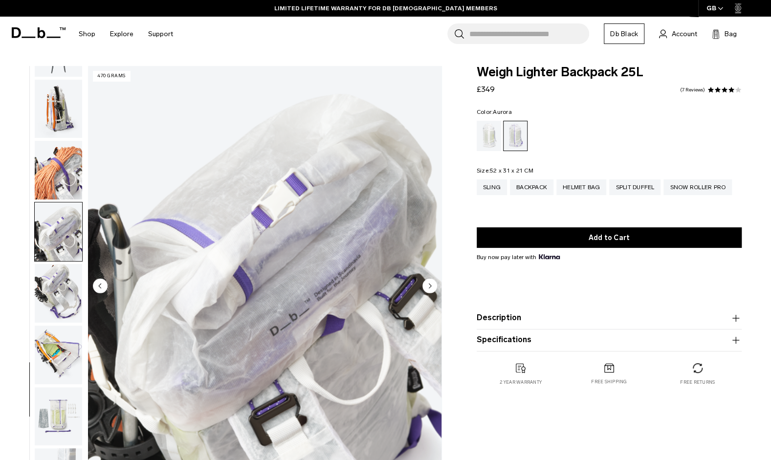
click at [50, 416] on img "button" at bounding box center [58, 416] width 47 height 59
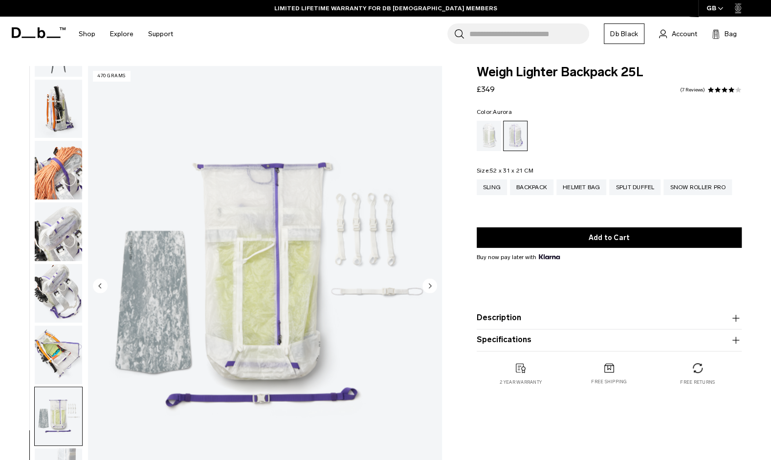
click at [58, 365] on img "button" at bounding box center [58, 355] width 47 height 59
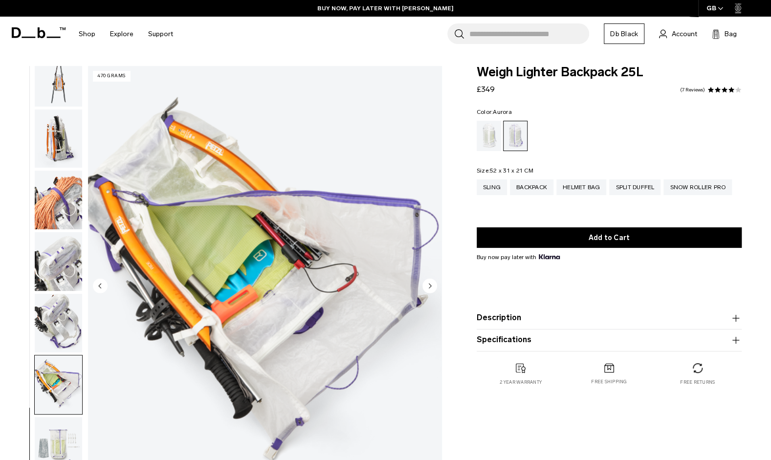
click at [75, 333] on img "button" at bounding box center [58, 323] width 47 height 59
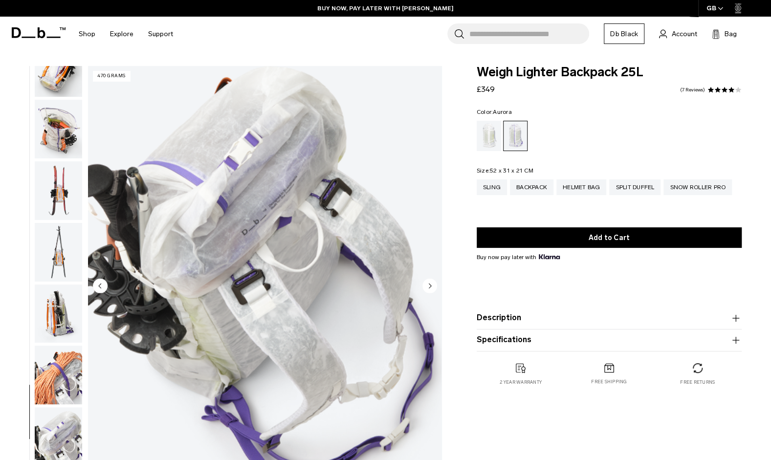
click at [67, 321] on img "button" at bounding box center [58, 314] width 47 height 59
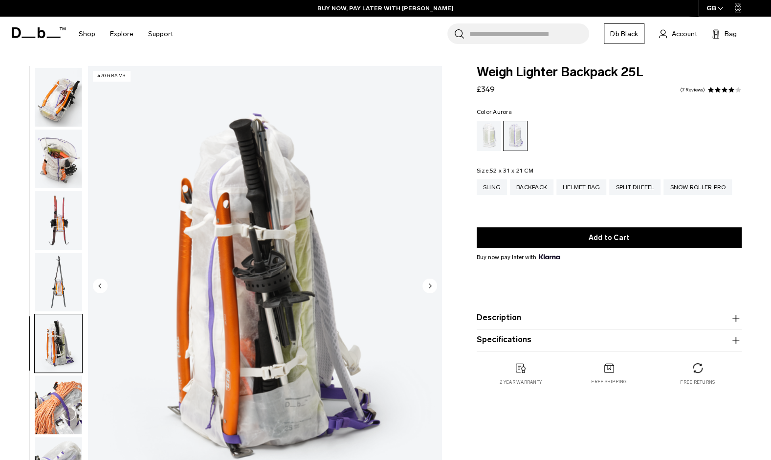
click at [63, 295] on img "button" at bounding box center [58, 282] width 47 height 59
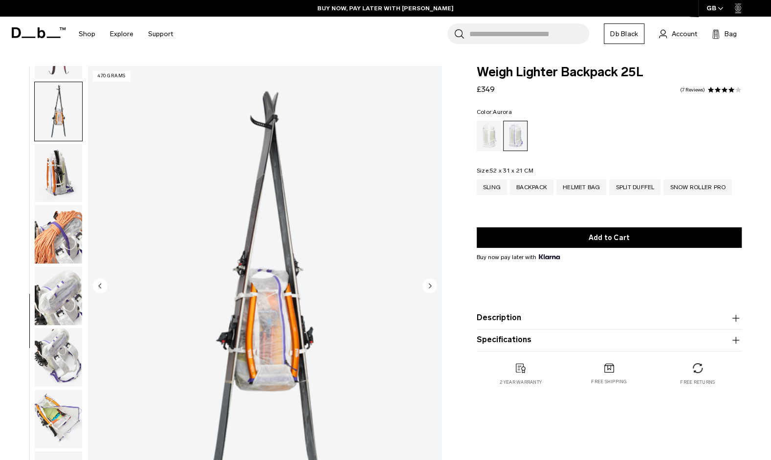
scroll to position [616, 0]
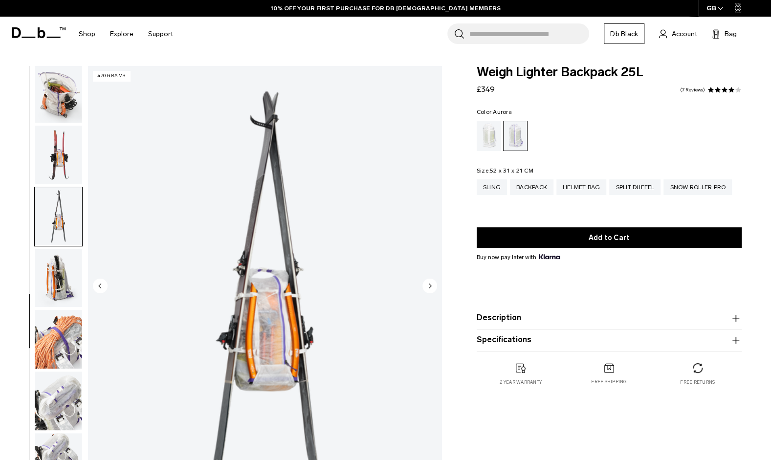
click at [61, 282] on img "button" at bounding box center [58, 278] width 47 height 59
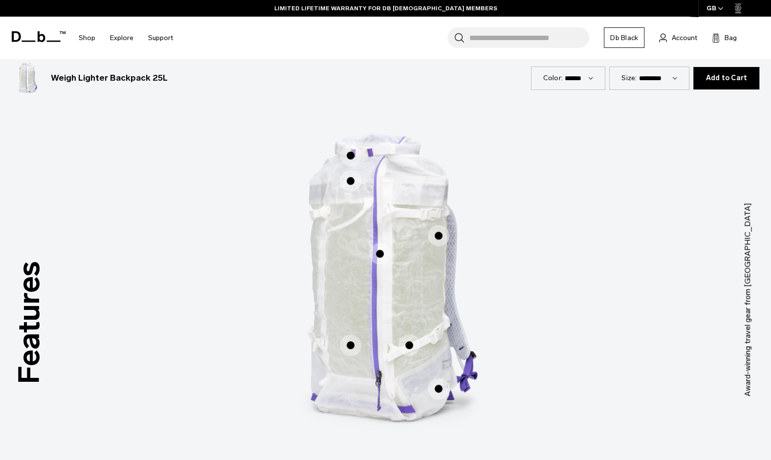
scroll to position [485, 0]
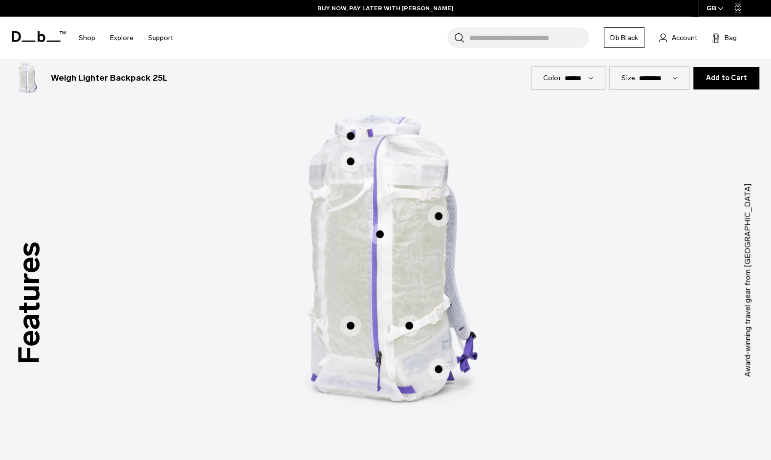
click at [409, 329] on span "1 / 3" at bounding box center [409, 326] width 22 height 22
